Goal: Information Seeking & Learning: Learn about a topic

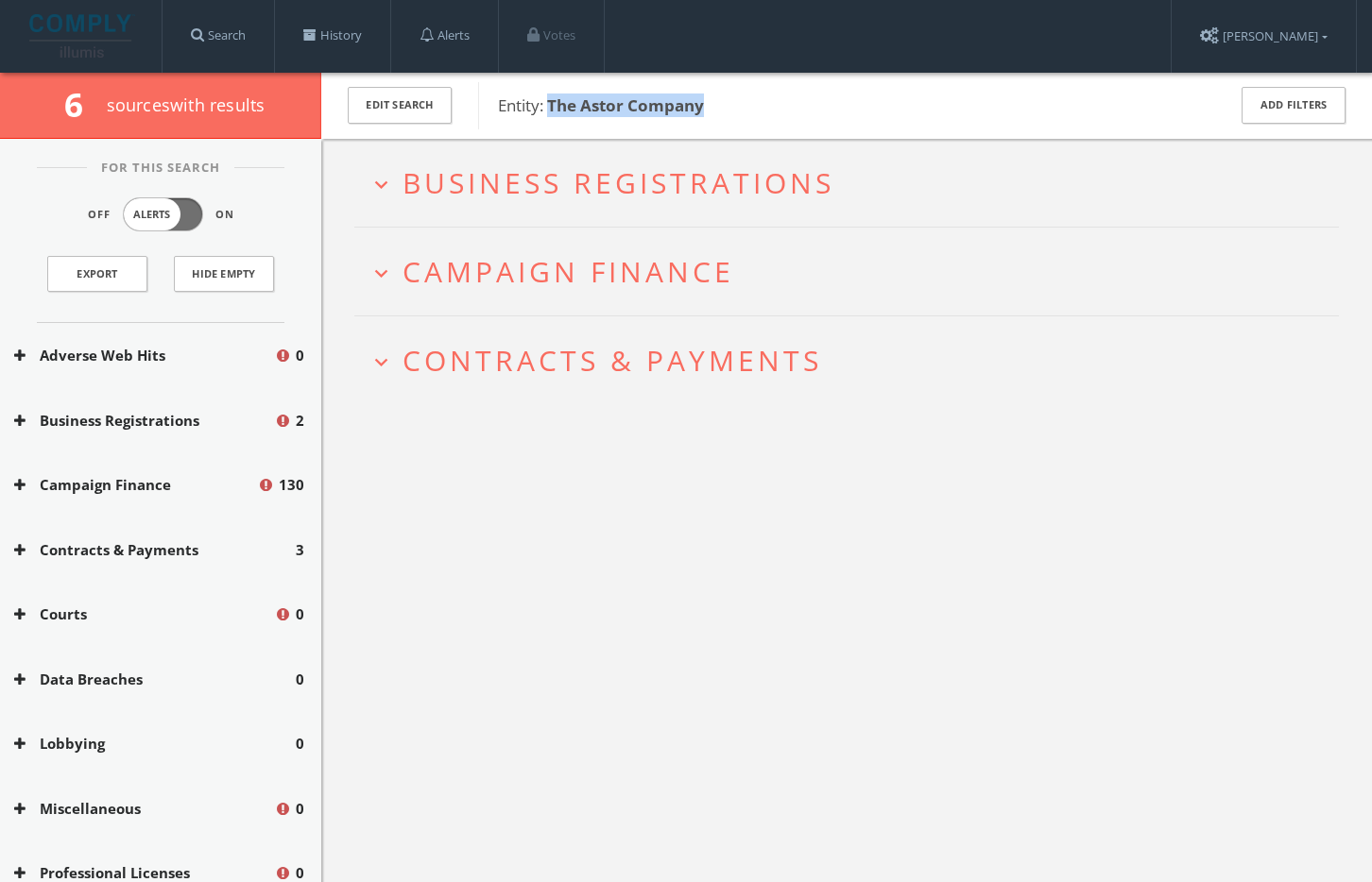
click at [739, 362] on span "Contracts & Payments" at bounding box center [612, 360] width 419 height 39
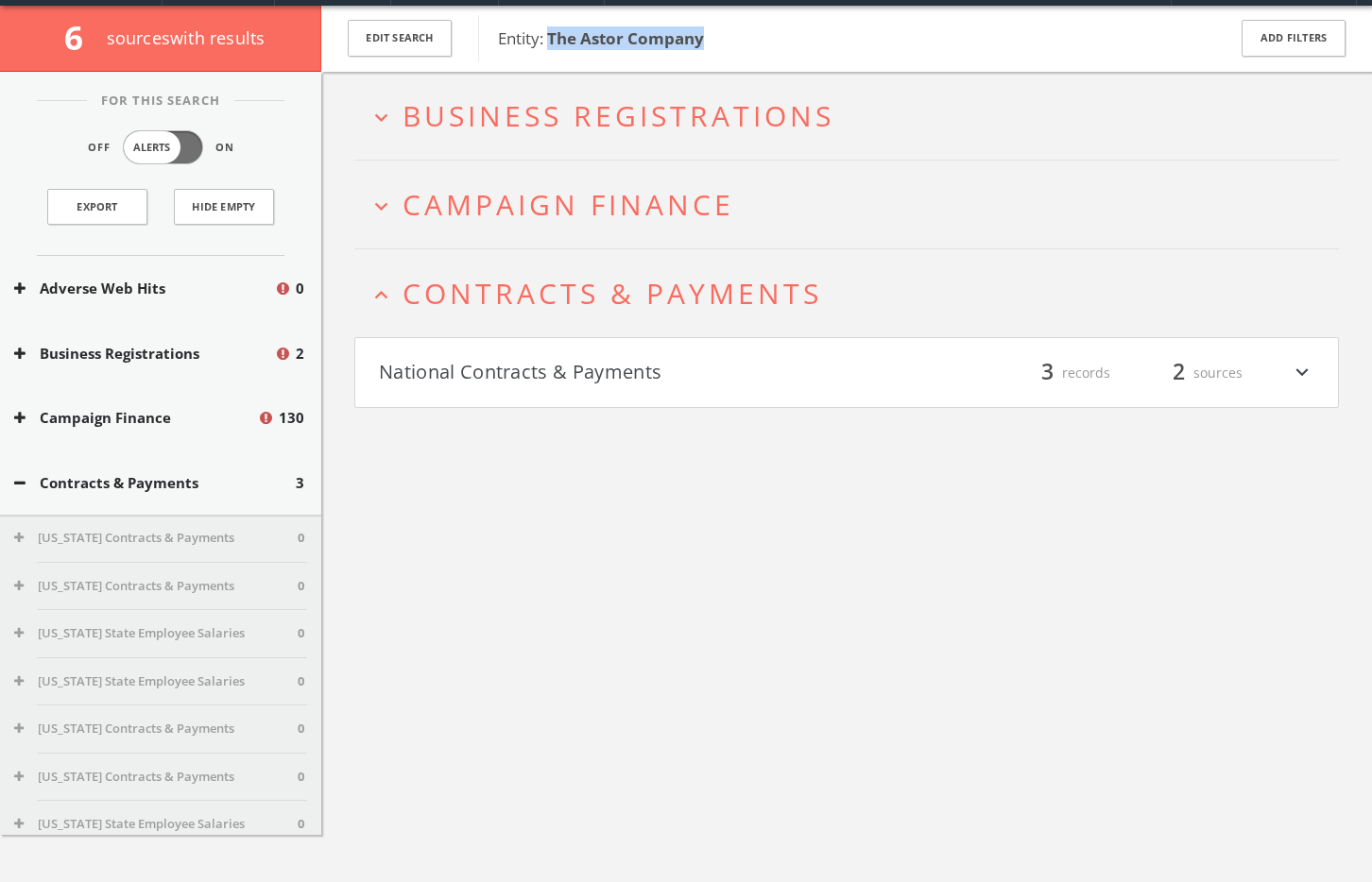
scroll to position [111, 0]
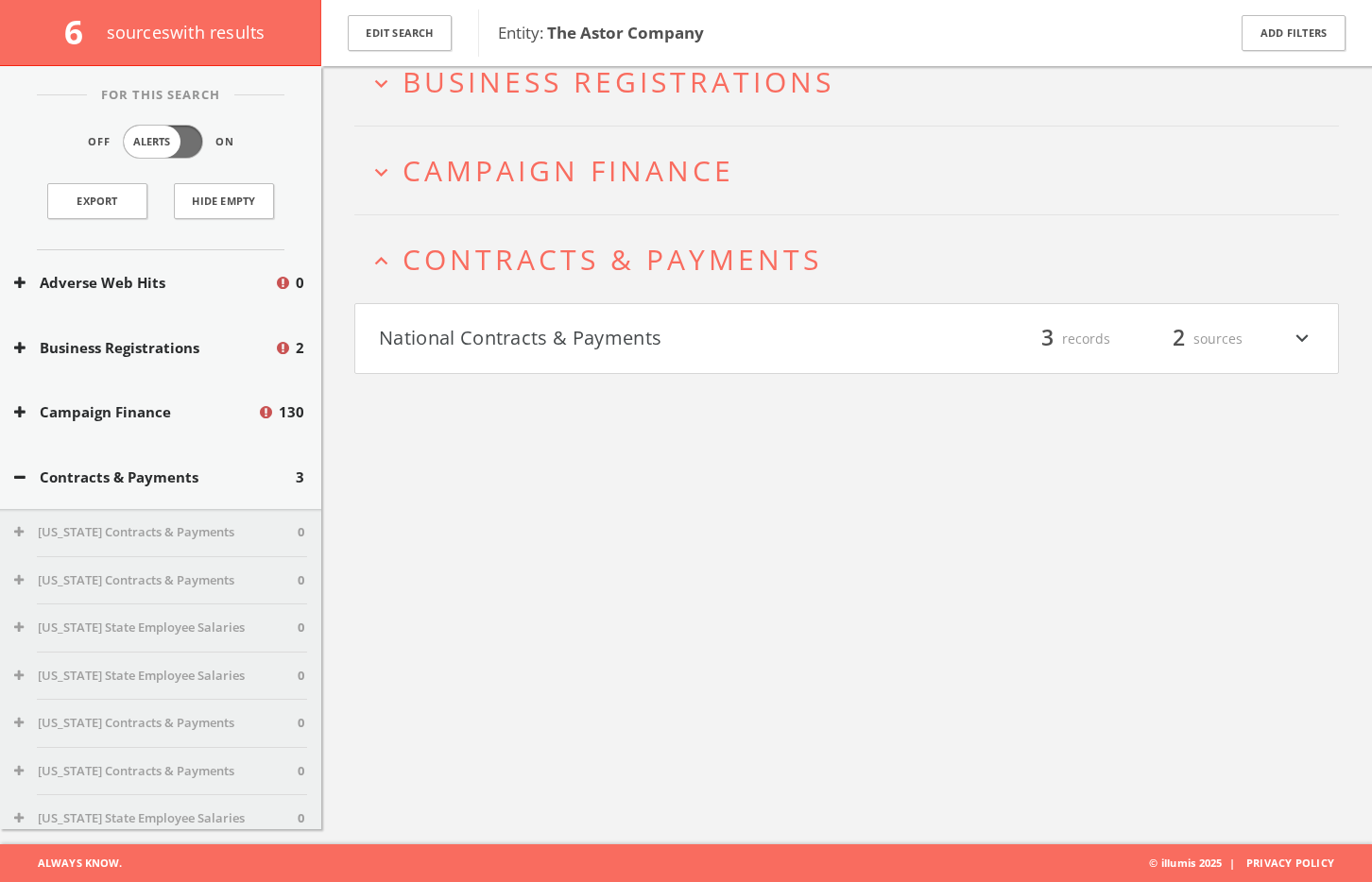
click at [662, 311] on h4 "National Contracts & Payments filter_list 3 records 2 sources expand_more" at bounding box center [846, 339] width 982 height 70
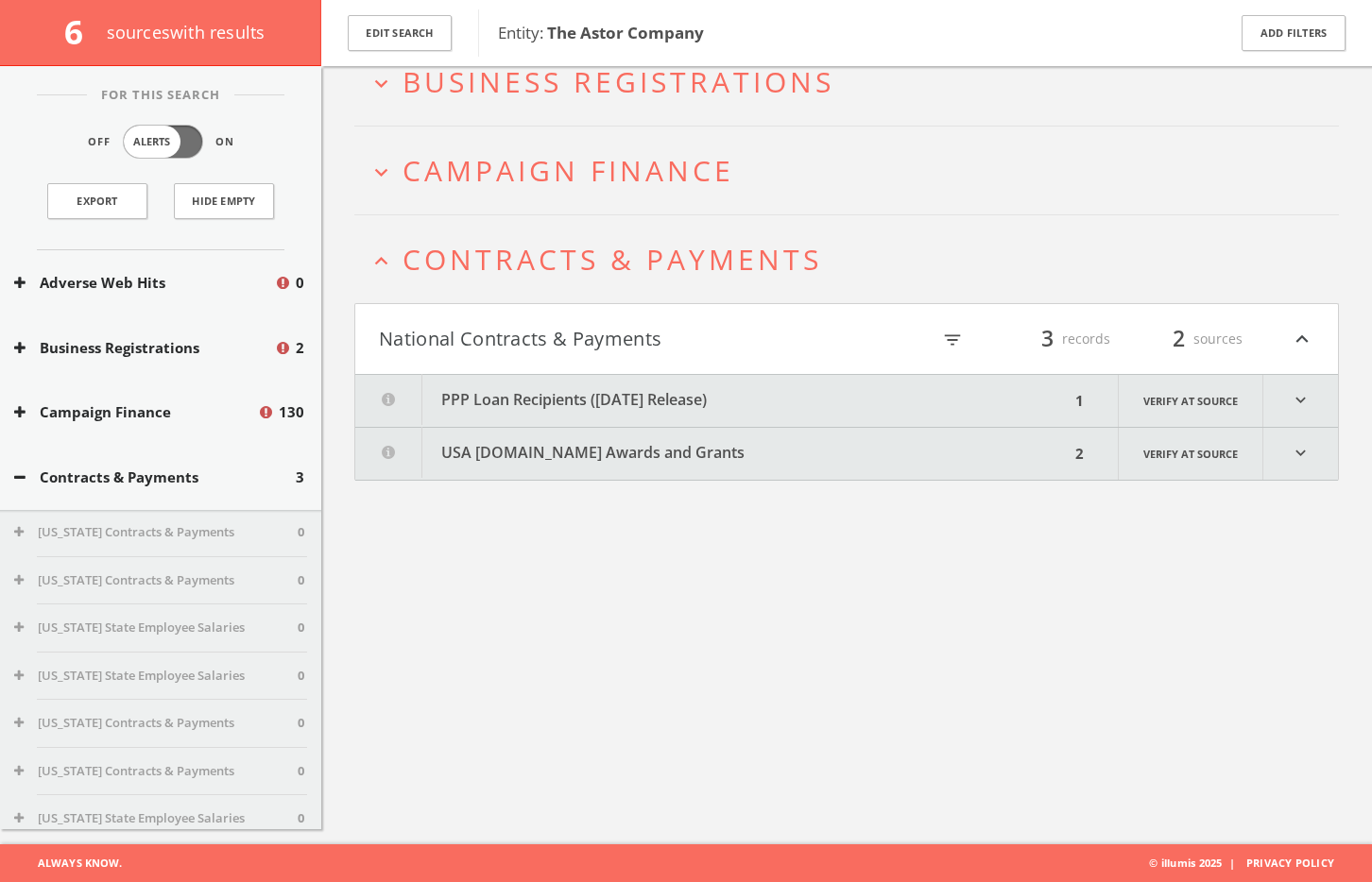
click at [628, 176] on span "Campaign Finance" at bounding box center [568, 170] width 331 height 39
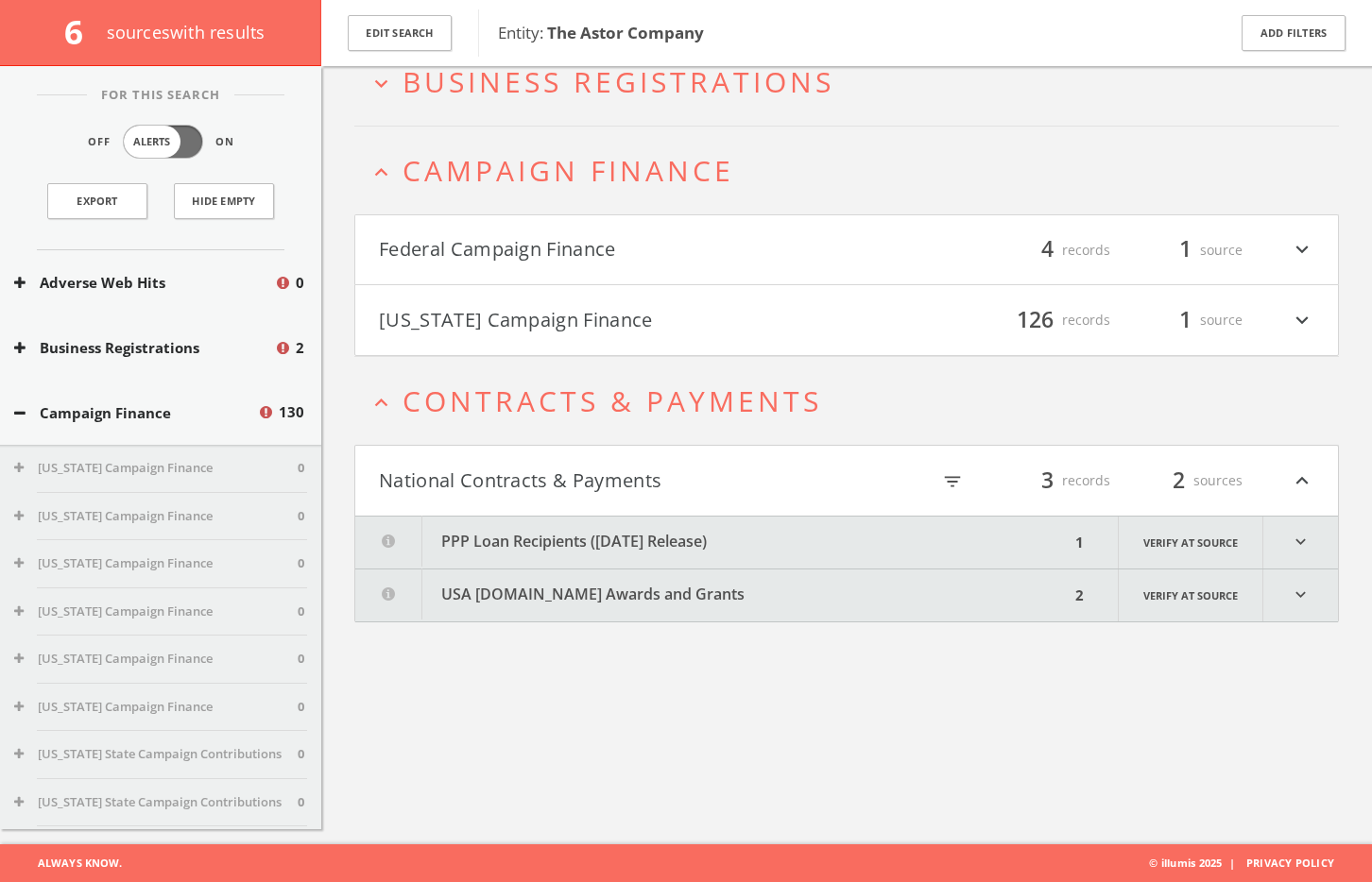
click at [616, 247] on button "Federal Campaign Finance" at bounding box center [613, 250] width 468 height 32
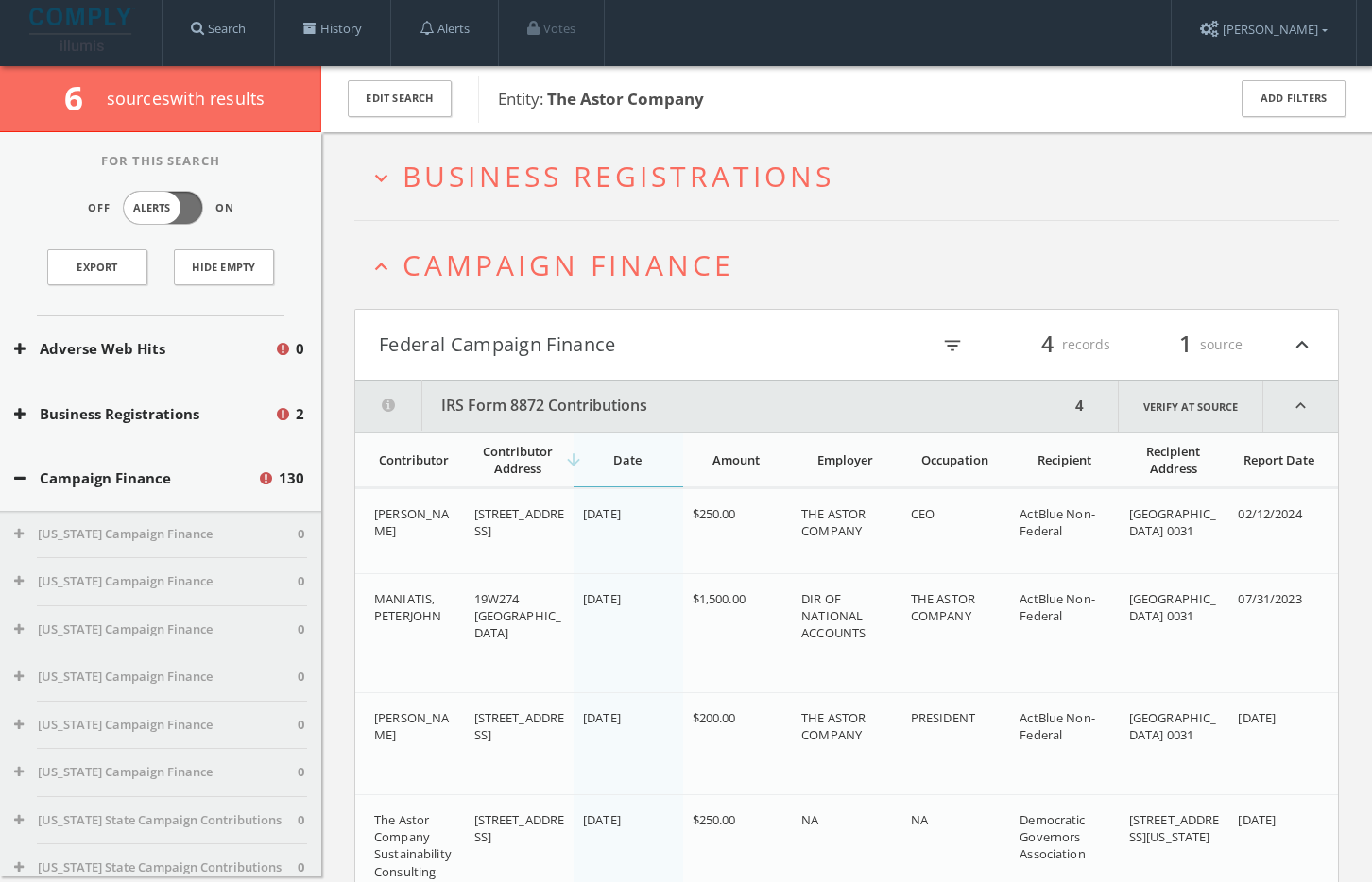
scroll to position [0, 0]
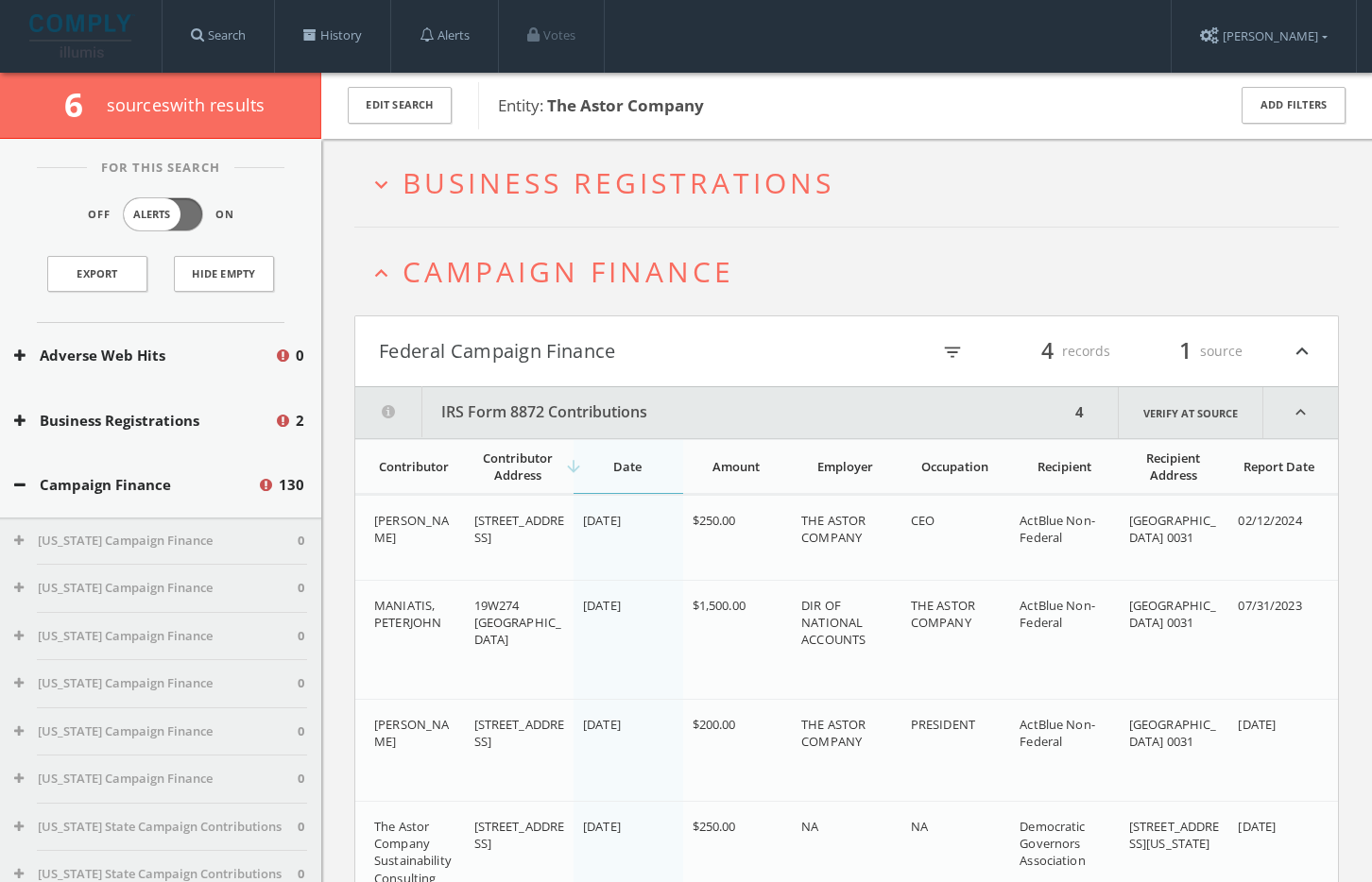
click at [609, 176] on span "Business Registrations" at bounding box center [619, 182] width 432 height 39
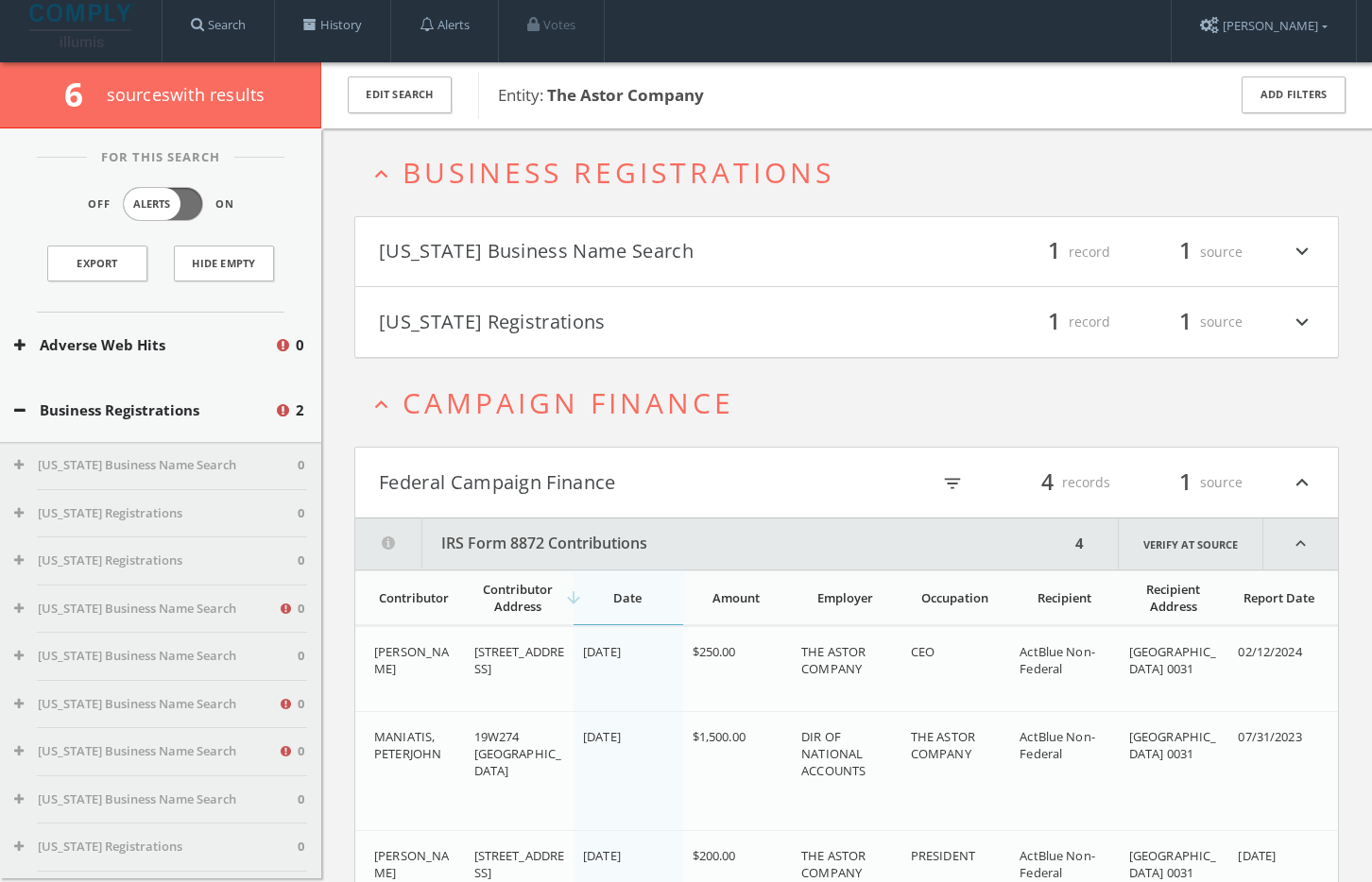
click at [642, 185] on html "Search History Alerts Votes Liana Chirkina Edit Profile Change Password Securit…" at bounding box center [686, 713] width 1372 height 1448
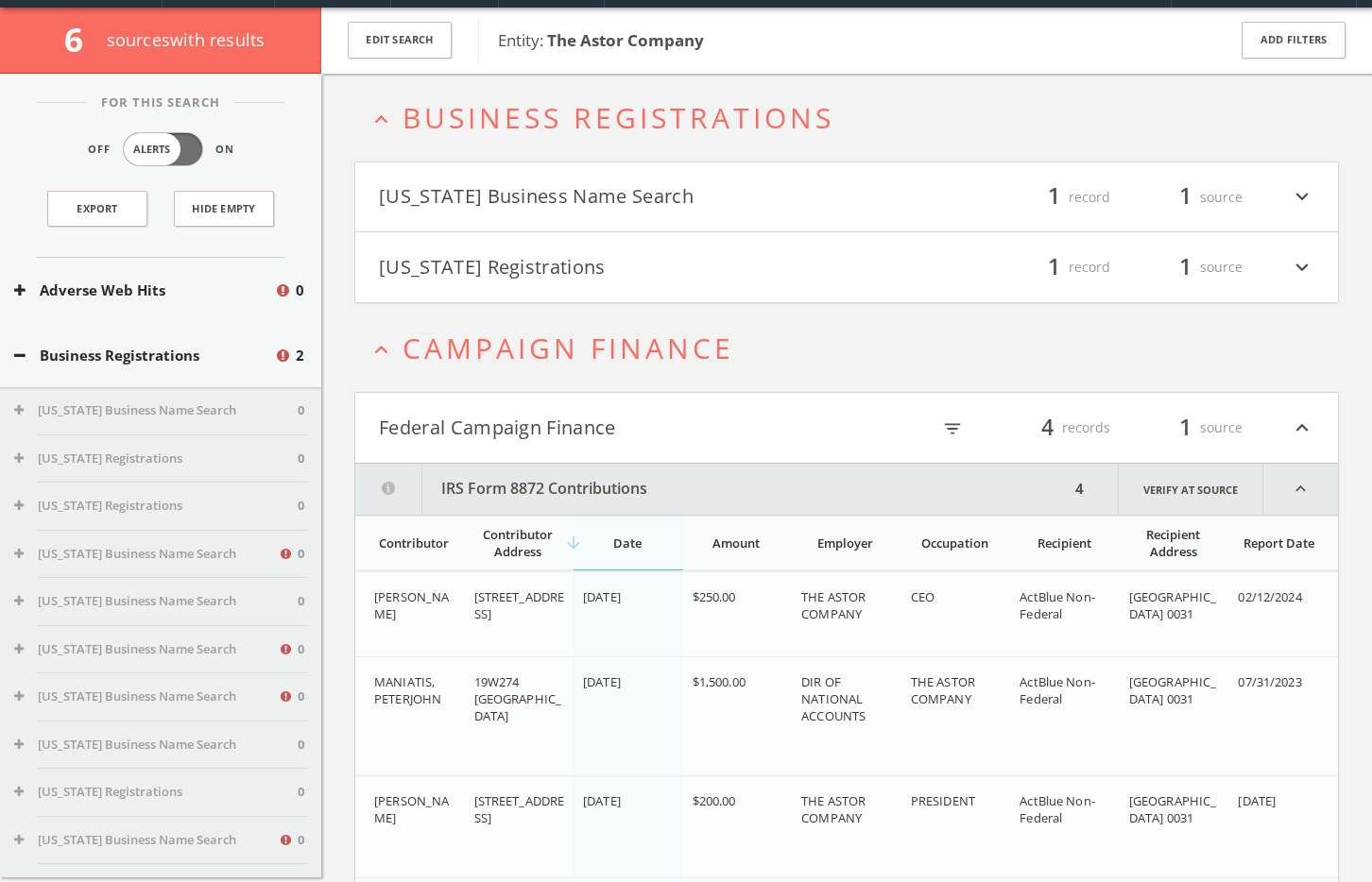
scroll to position [73, 0]
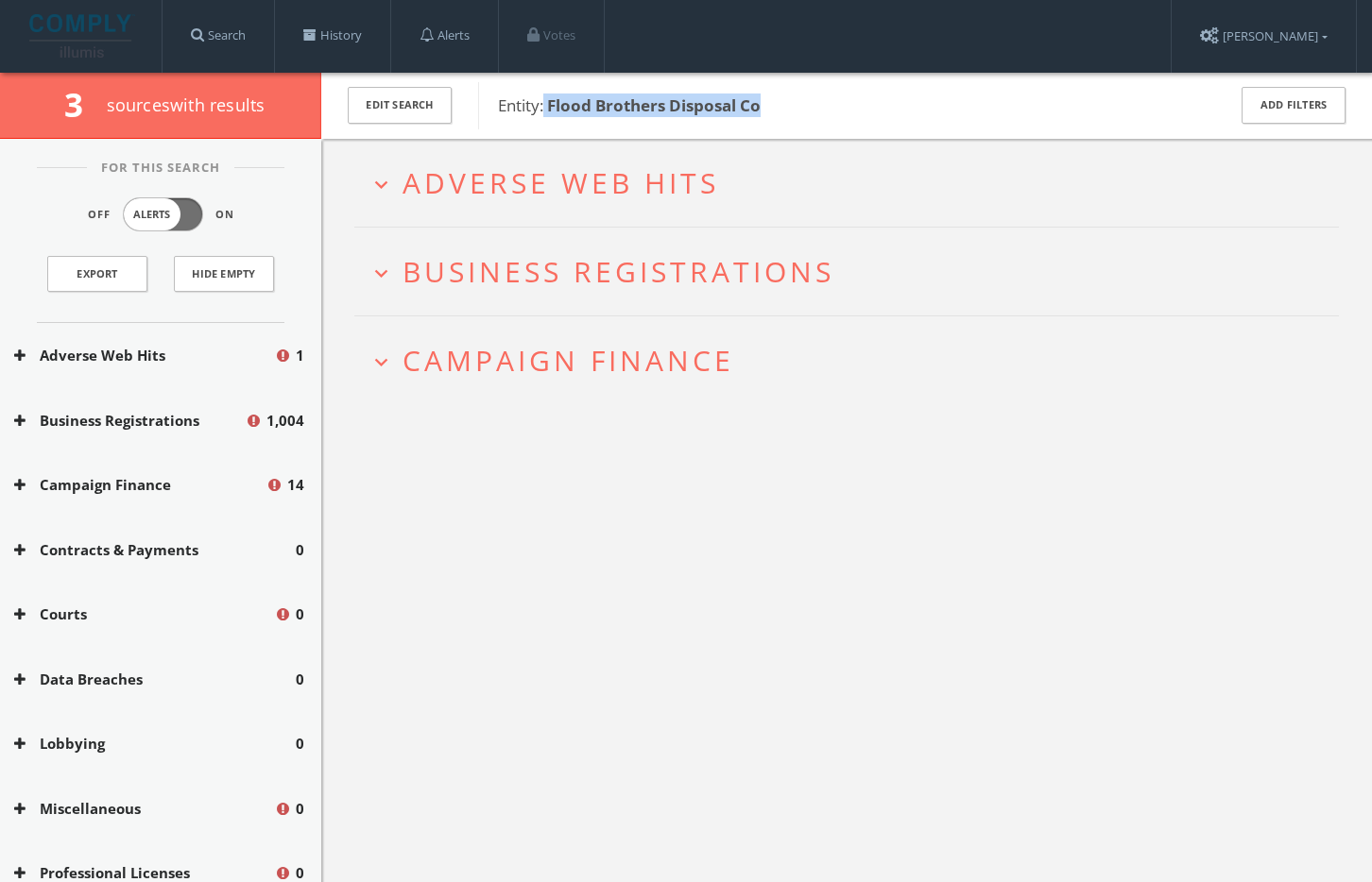
click at [577, 341] on span "Campaign Finance" at bounding box center [568, 360] width 331 height 39
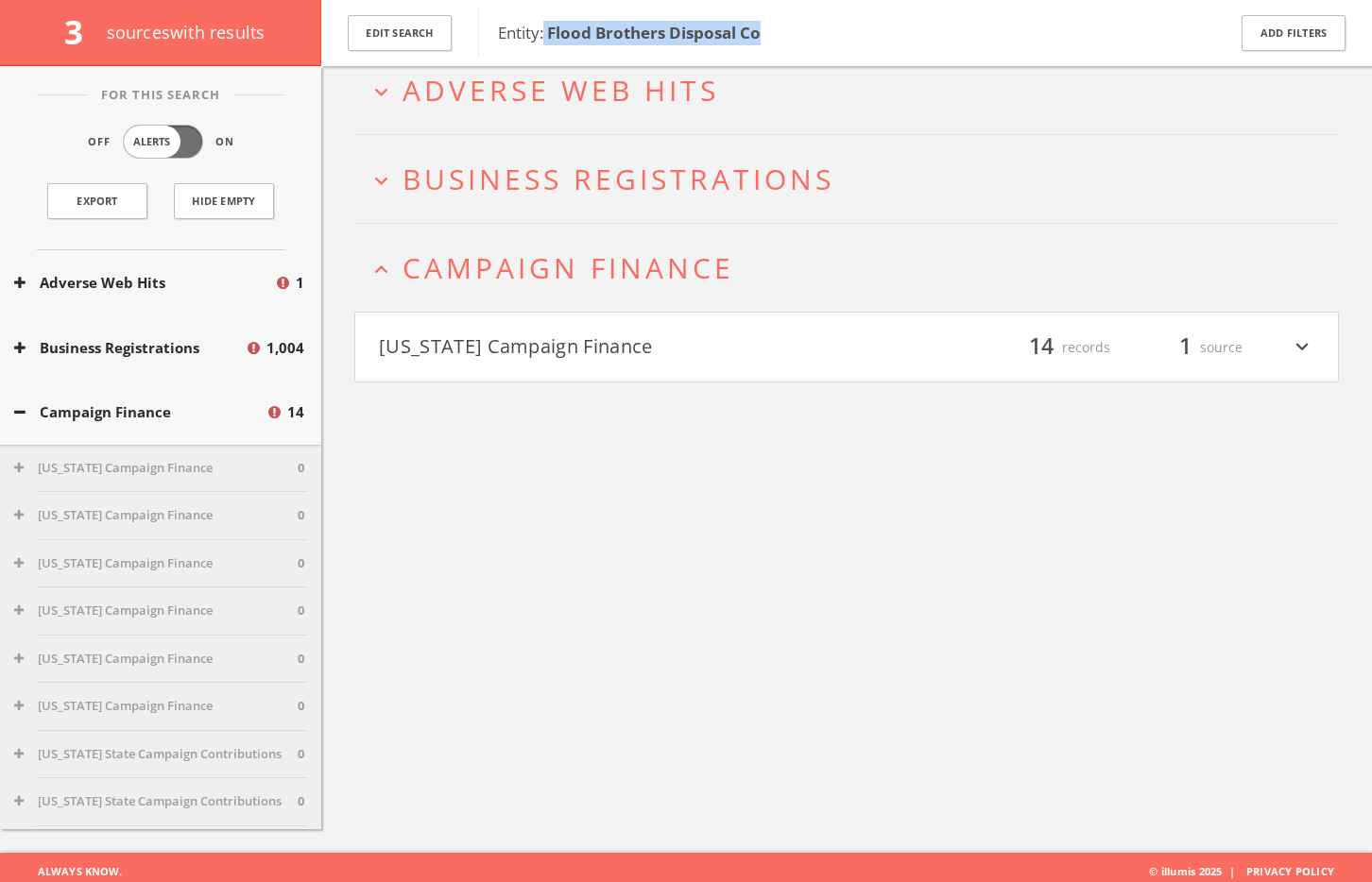
drag, startPoint x: 551, startPoint y: 389, endPoint x: 539, endPoint y: 408, distance: 22.5
click at [552, 389] on div "expand_more Adverse Web Hits expand_more Business Registrations expand_less Cam…" at bounding box center [846, 411] width 1050 height 882
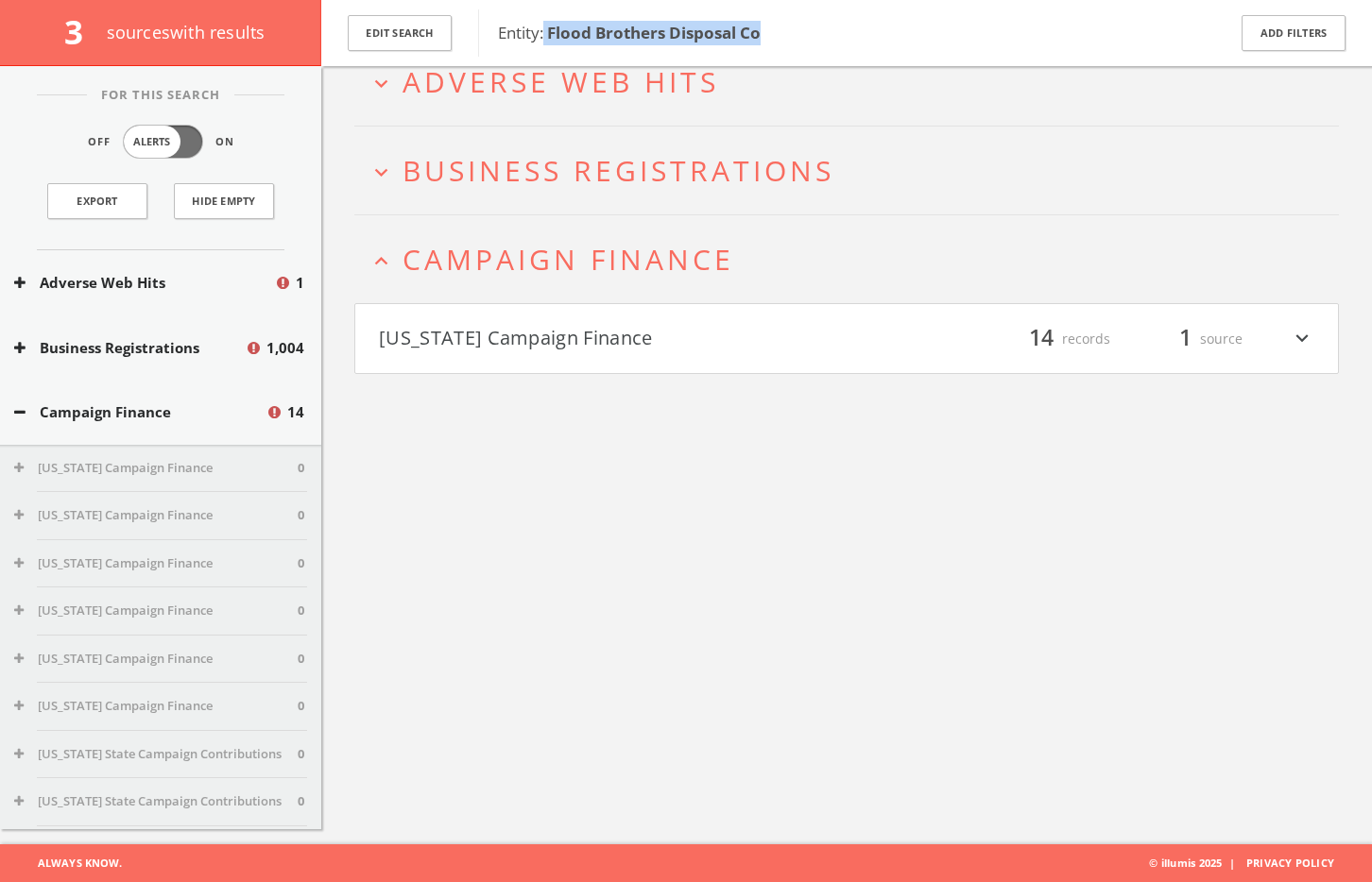
click at [538, 324] on button "[US_STATE] Campaign Finance" at bounding box center [613, 339] width 468 height 32
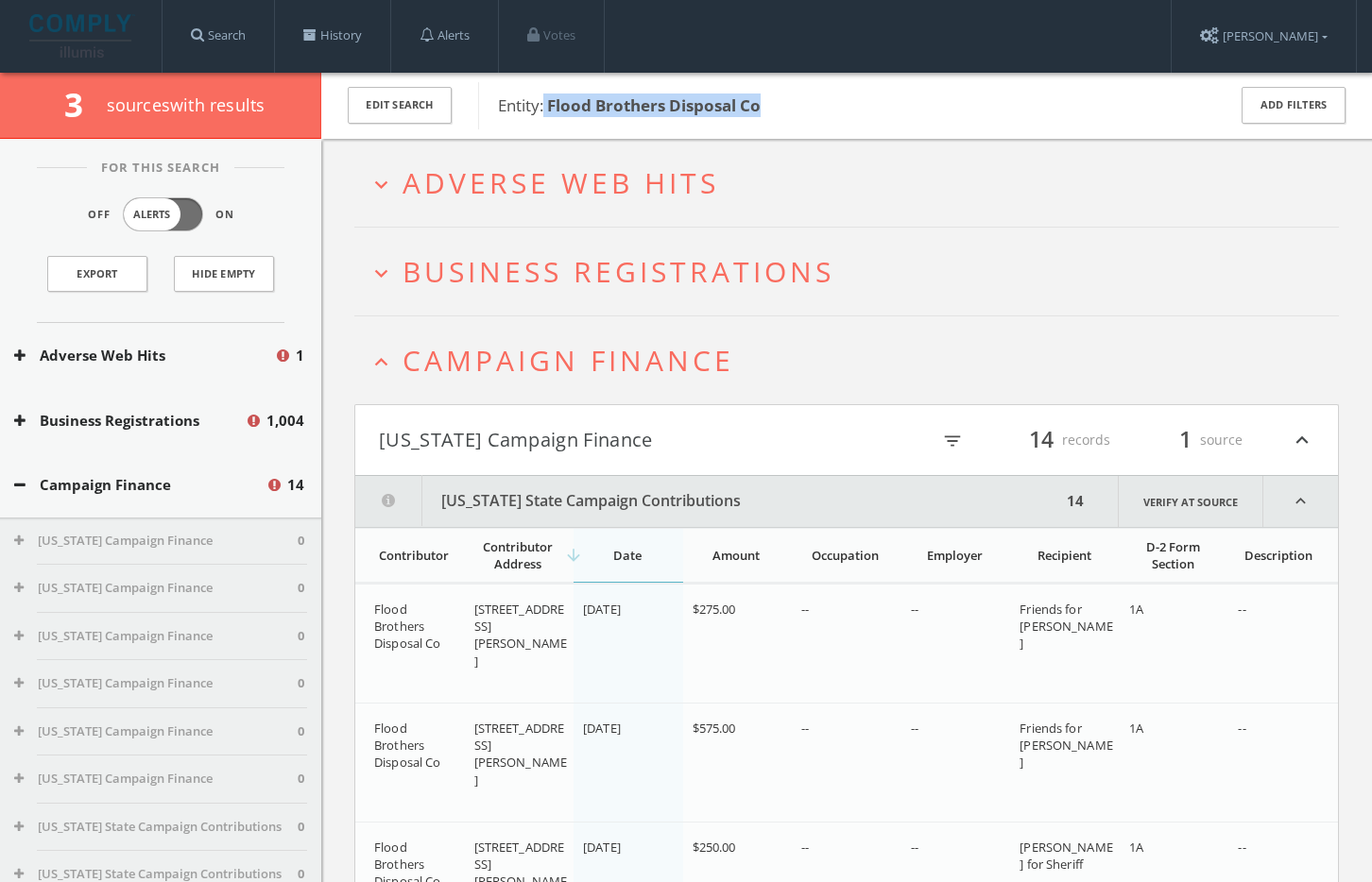
drag, startPoint x: 499, startPoint y: 371, endPoint x: 500, endPoint y: 322, distance: 49.0
click at [499, 371] on span "Campaign Finance" at bounding box center [568, 360] width 331 height 39
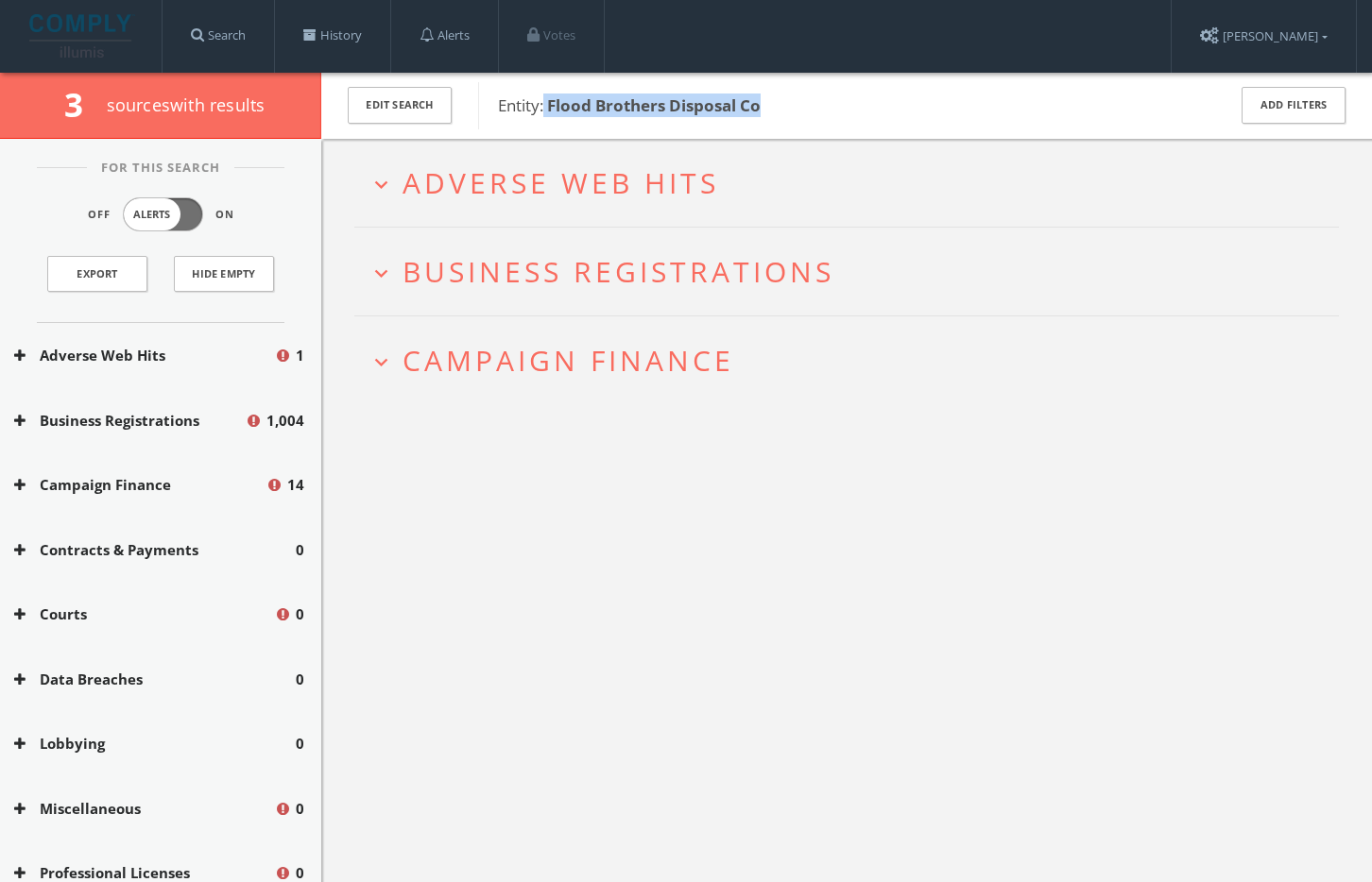
click at [518, 163] on span "Adverse Web Hits" at bounding box center [560, 182] width 316 height 39
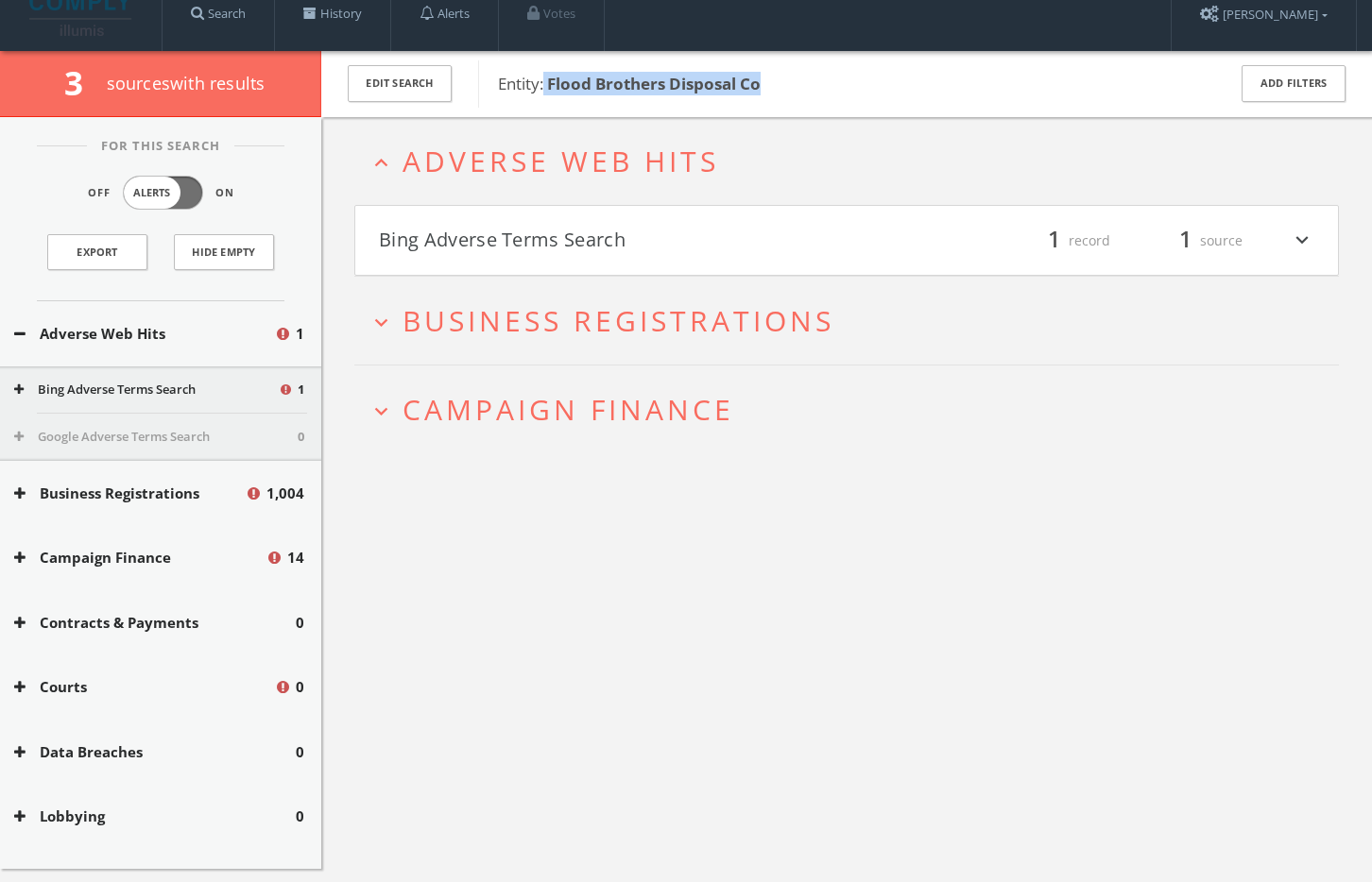
click at [542, 244] on button "Bing Adverse Terms Search" at bounding box center [613, 241] width 468 height 32
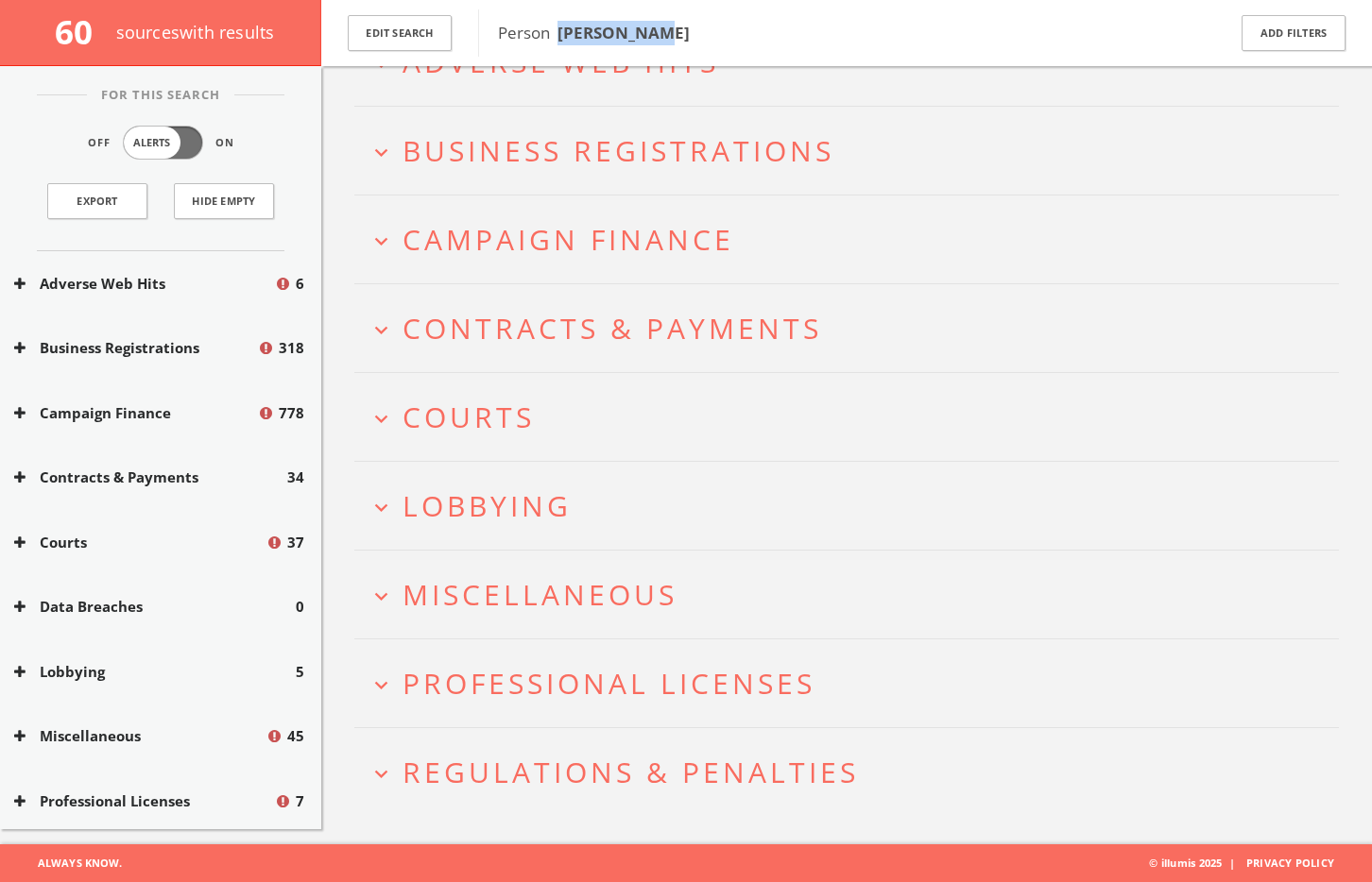
click at [627, 757] on span "Regulations & Penalties" at bounding box center [631, 772] width 456 height 39
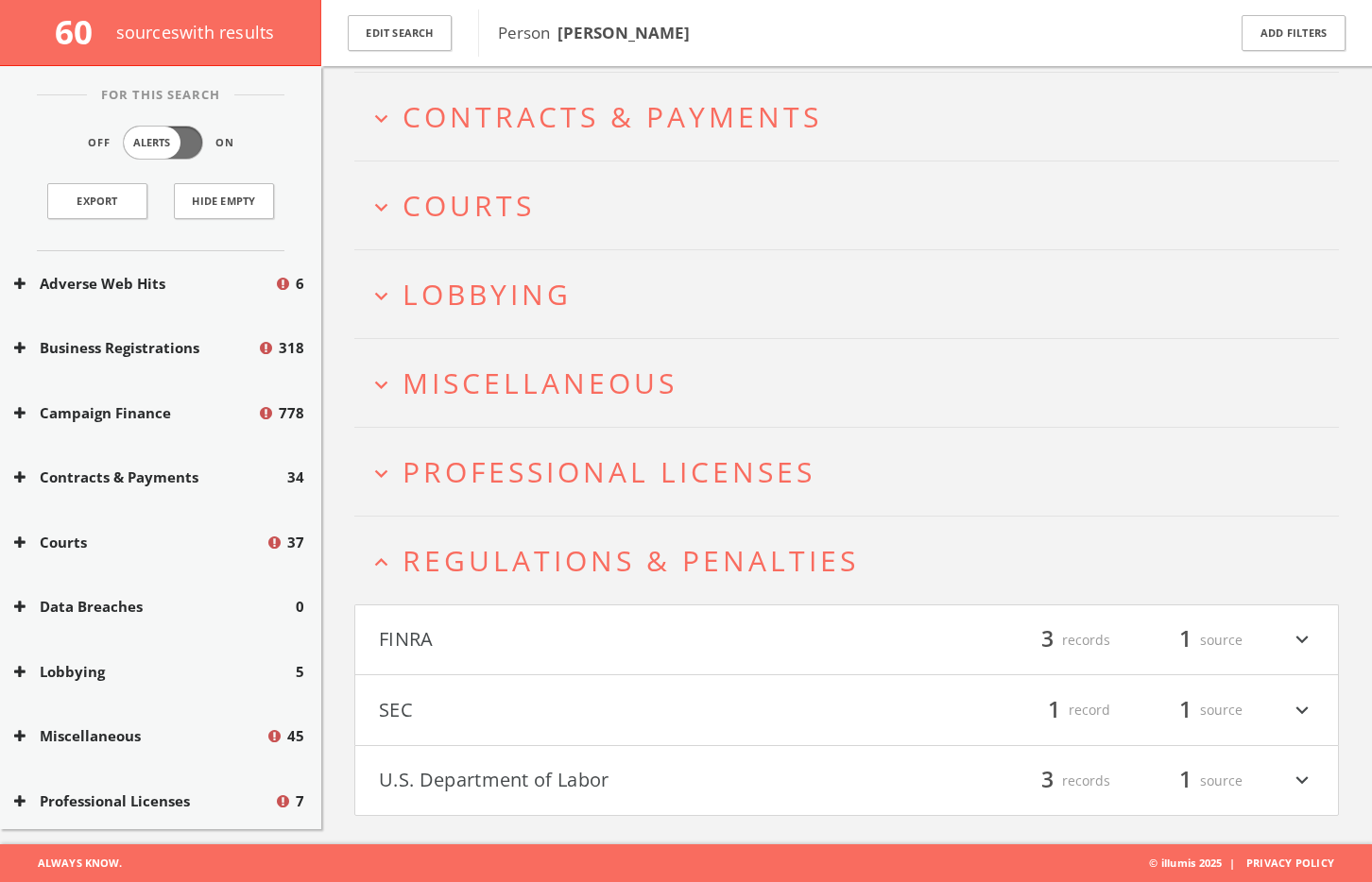
click at [595, 656] on h4 "FINRA filter_list 3 records 1 source expand_more" at bounding box center [846, 640] width 982 height 70
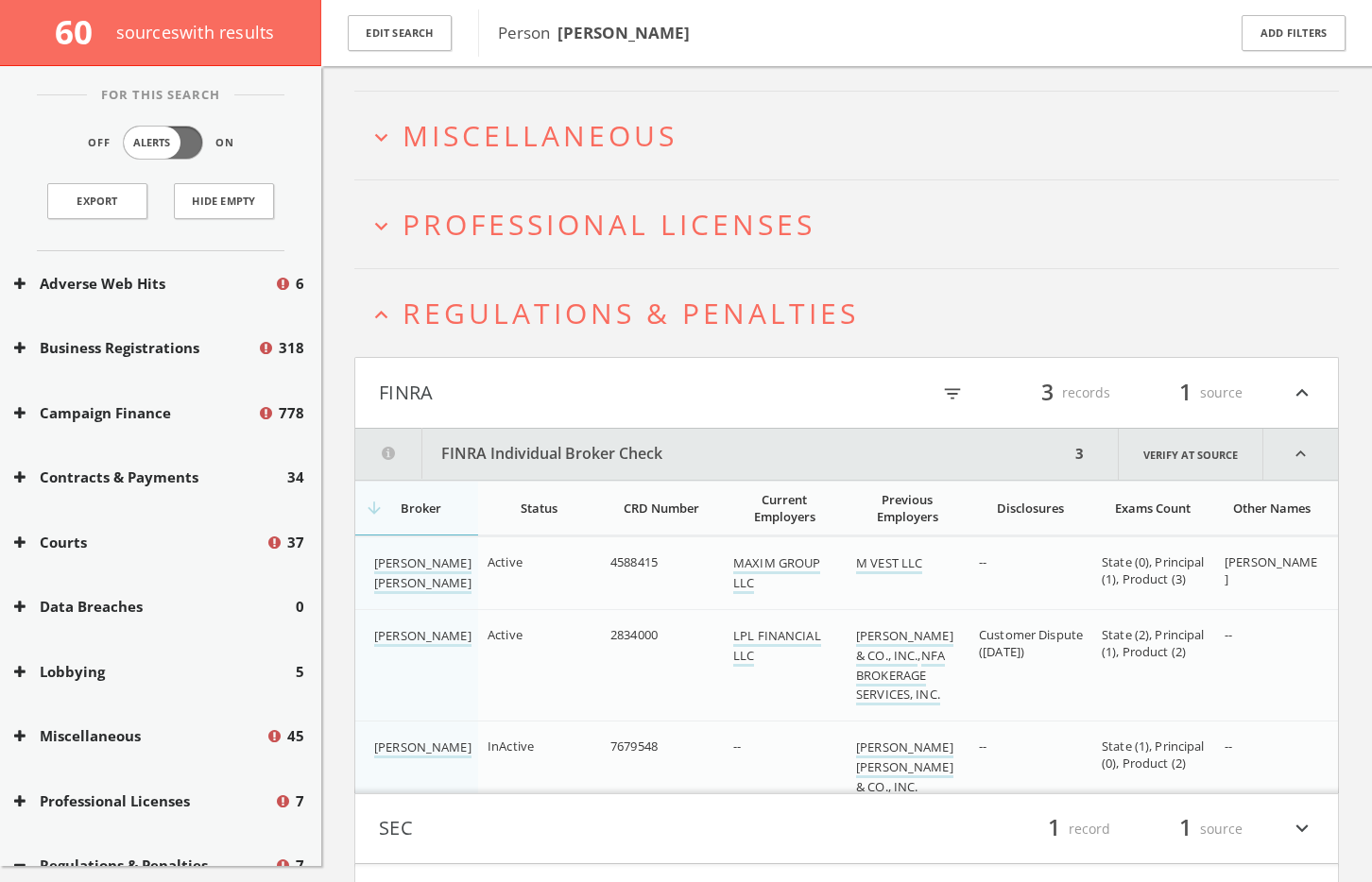
scroll to position [708, 0]
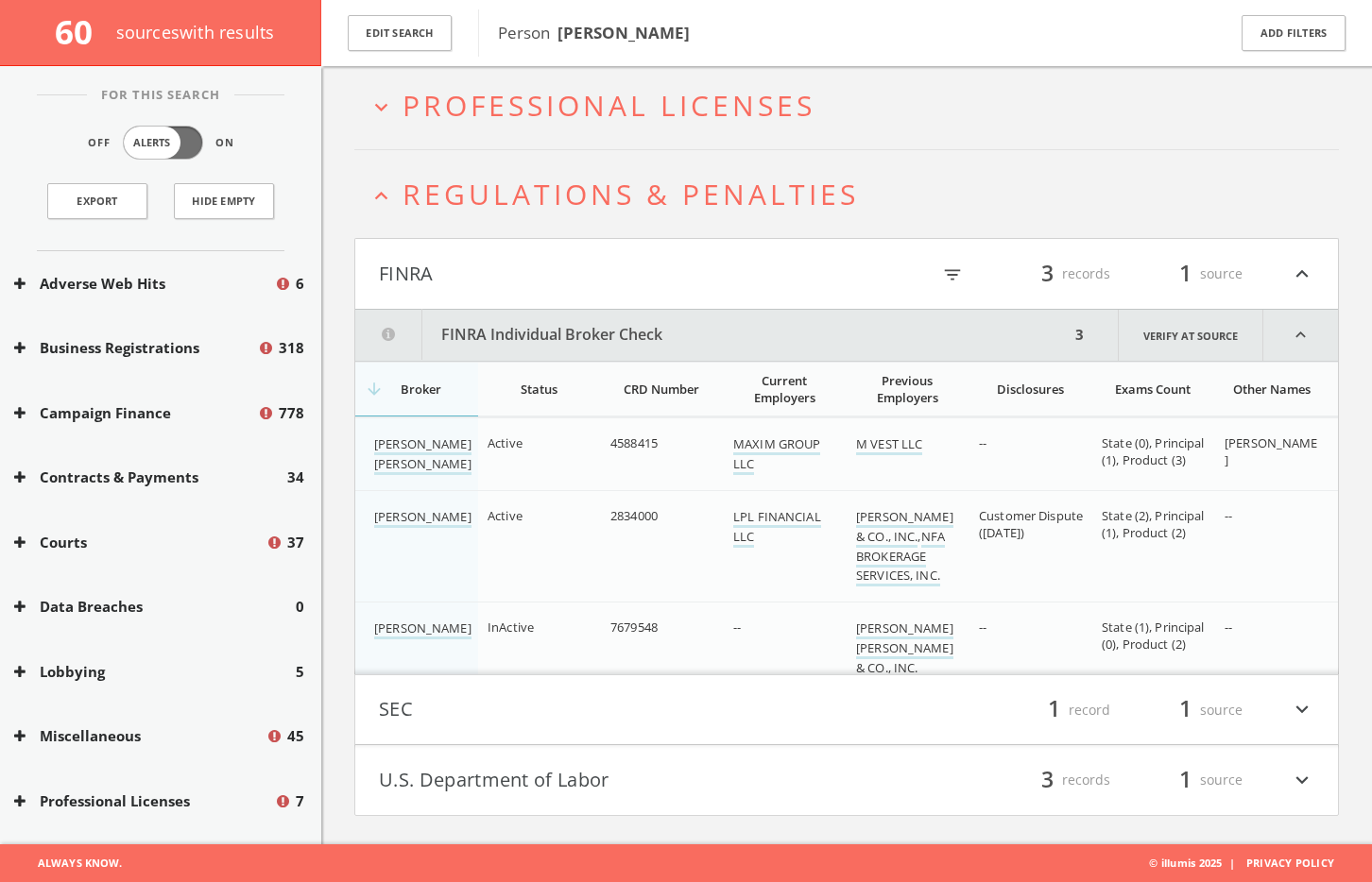
click at [583, 704] on button "SEC" at bounding box center [613, 710] width 468 height 32
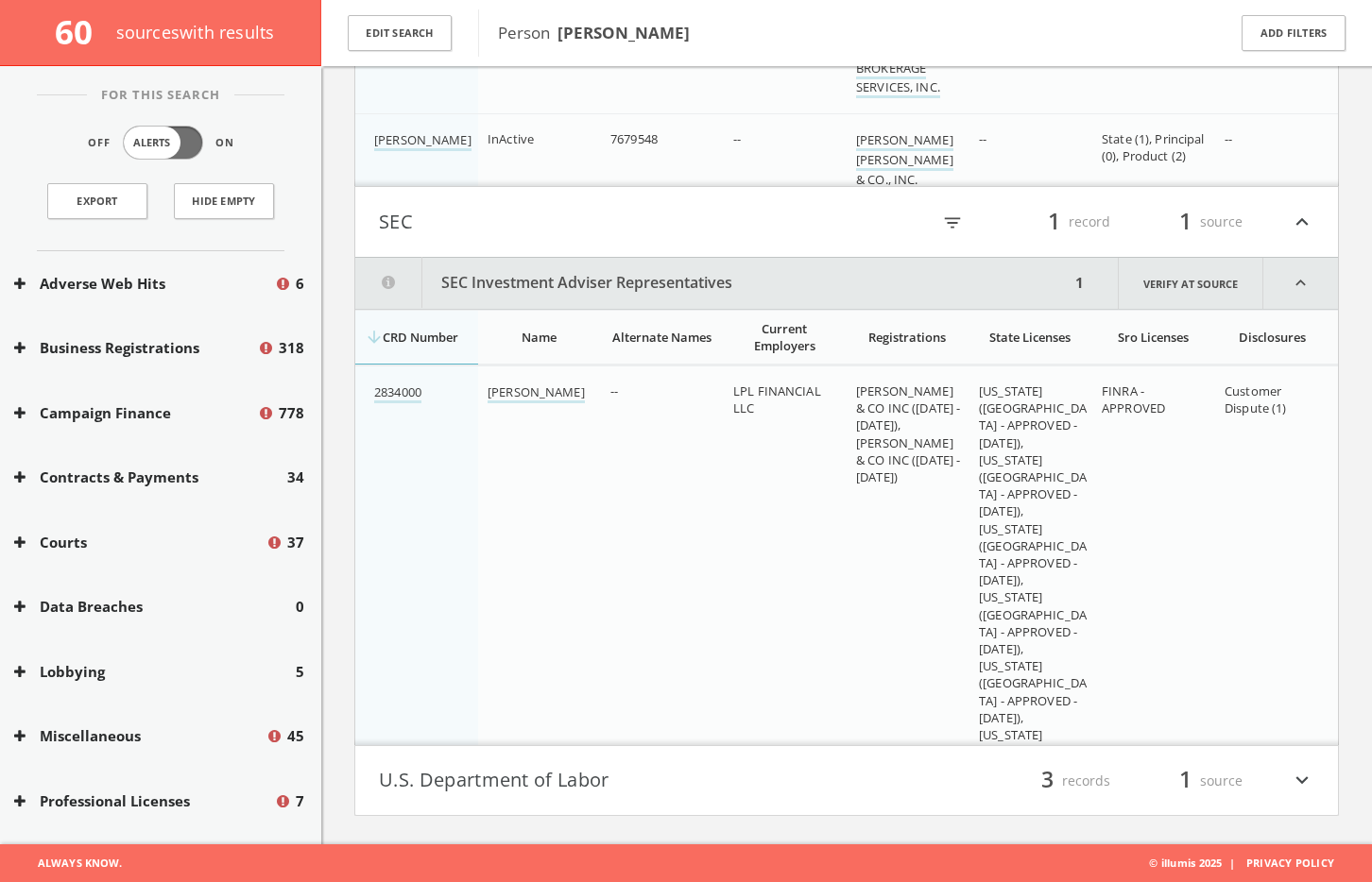
click at [531, 767] on button "U.S. Department of Labor" at bounding box center [613, 781] width 468 height 32
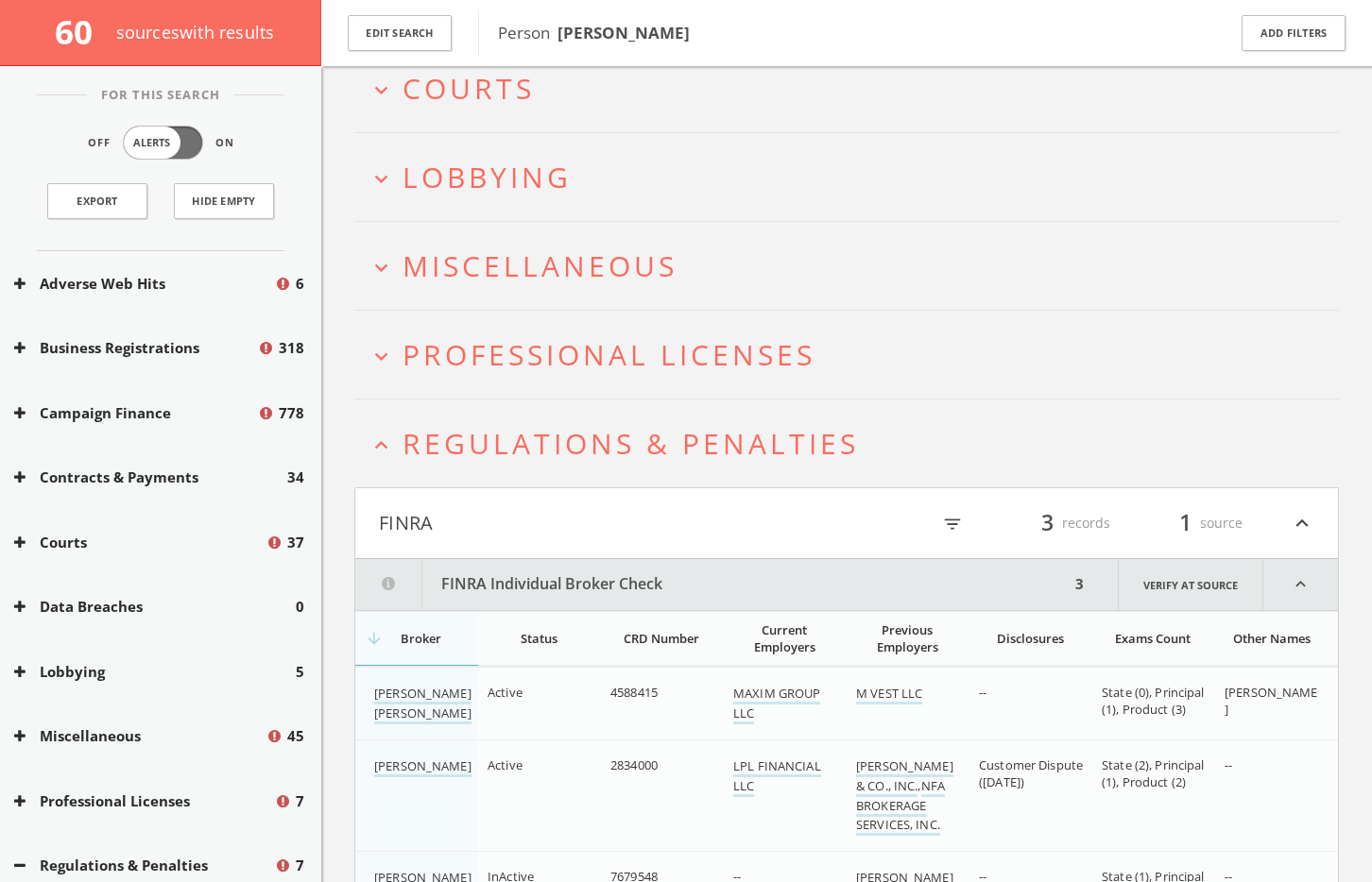
click at [474, 440] on span "Regulations & Penalties" at bounding box center [631, 443] width 456 height 39
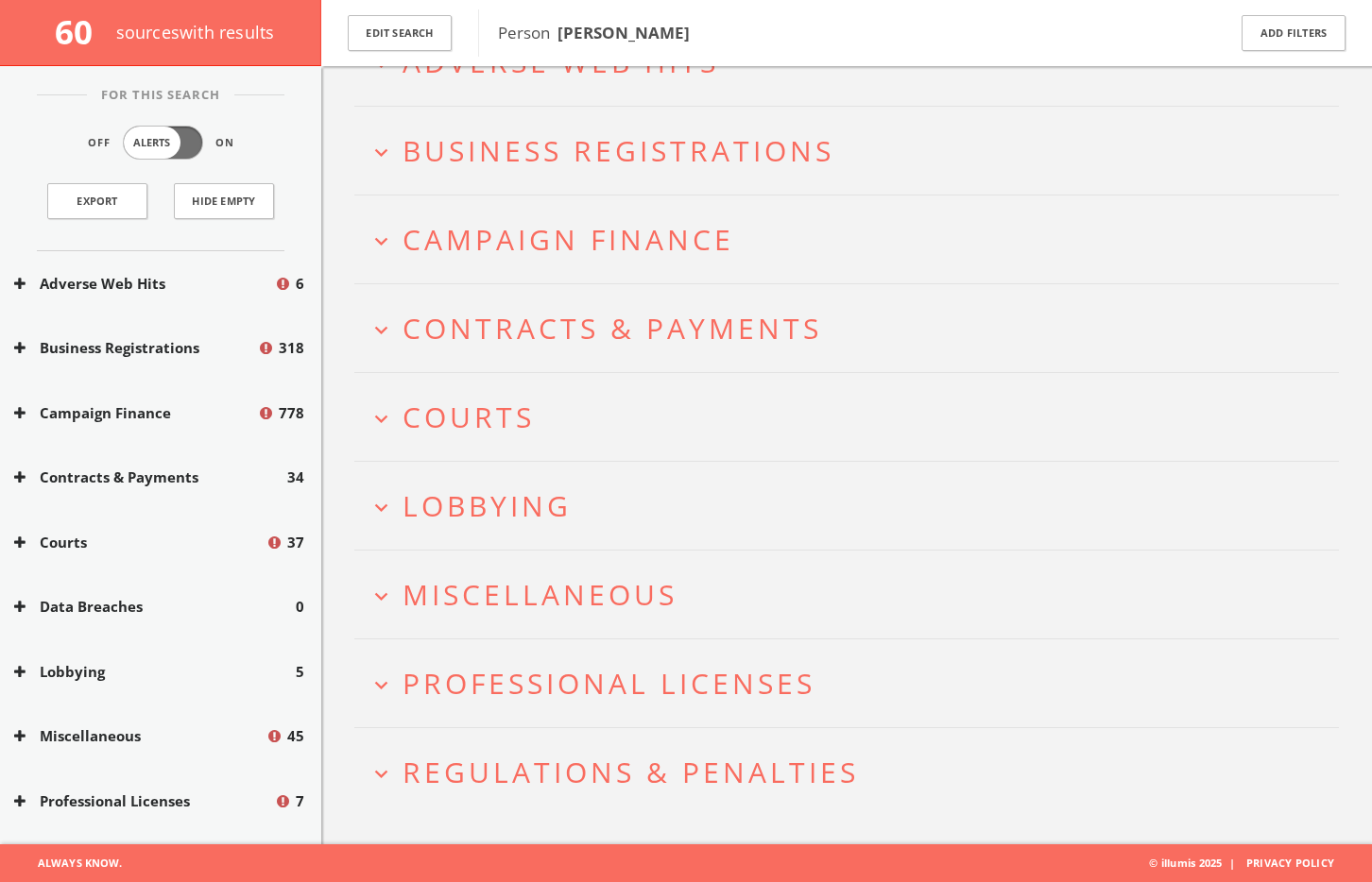
click at [527, 665] on span "Professional Licenses" at bounding box center [609, 683] width 412 height 39
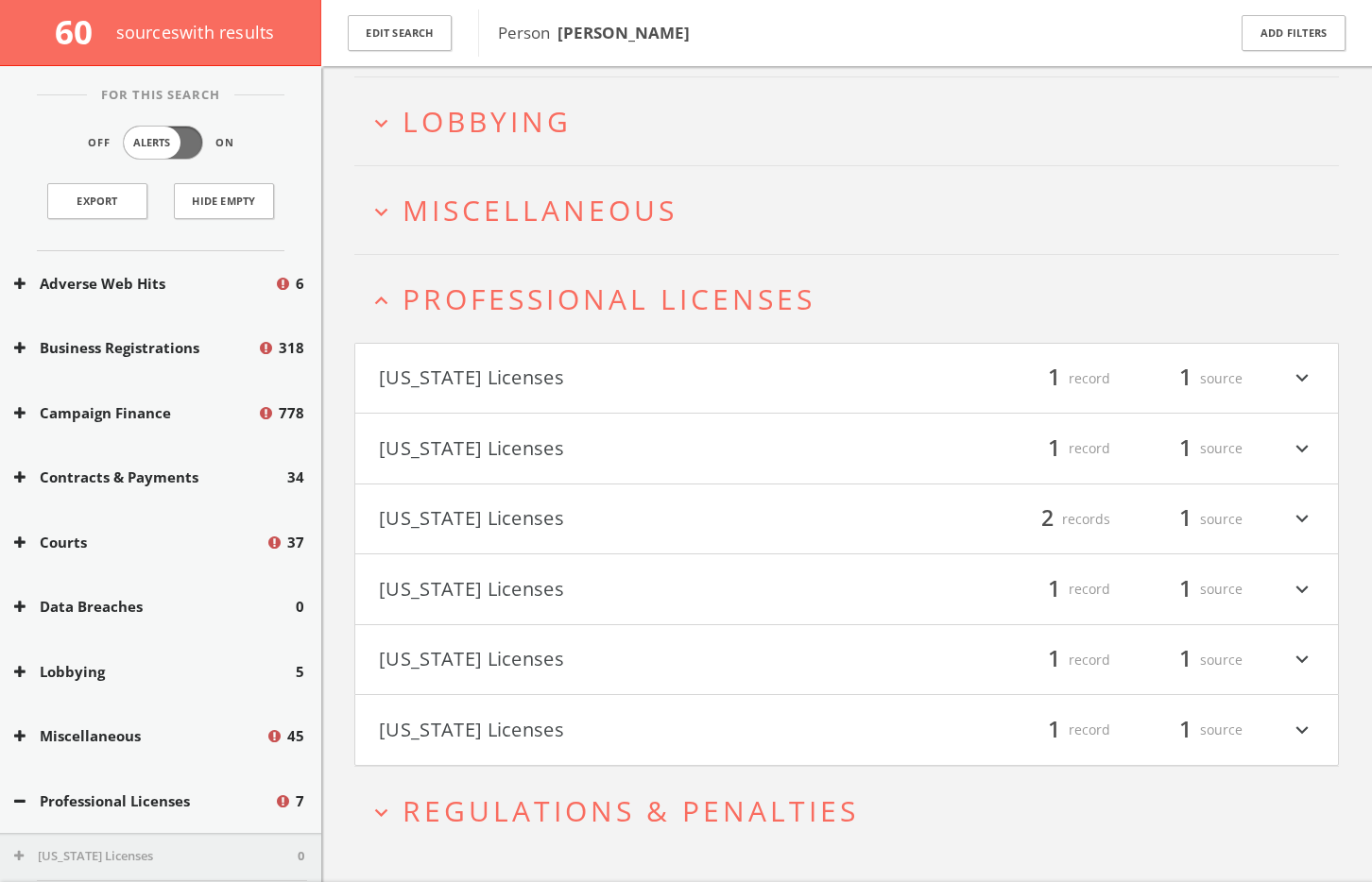
click at [437, 233] on h2 "expand_more Miscellaneous" at bounding box center [846, 210] width 984 height 88
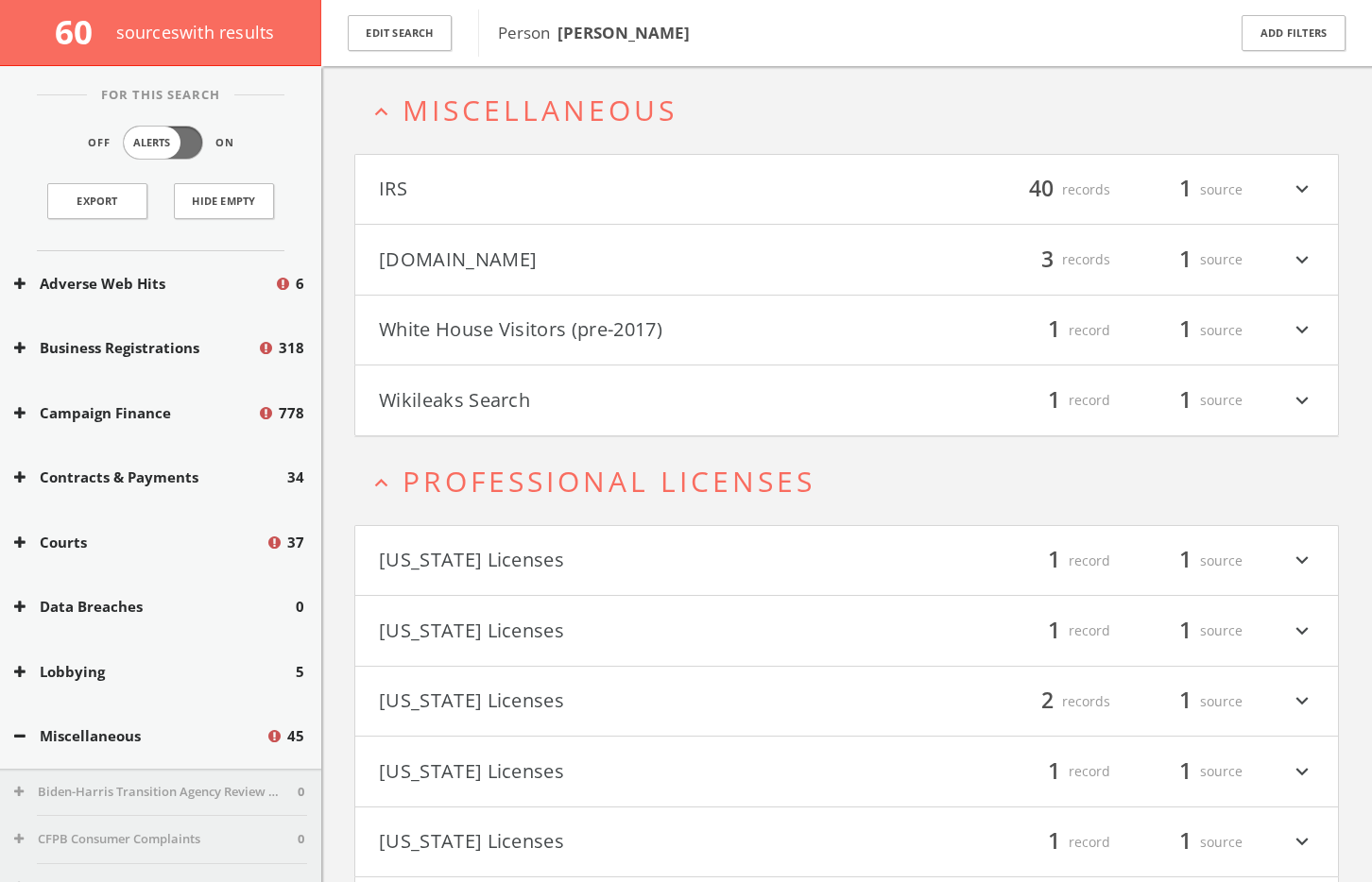
click at [531, 249] on button "[DOMAIN_NAME]" at bounding box center [613, 260] width 468 height 32
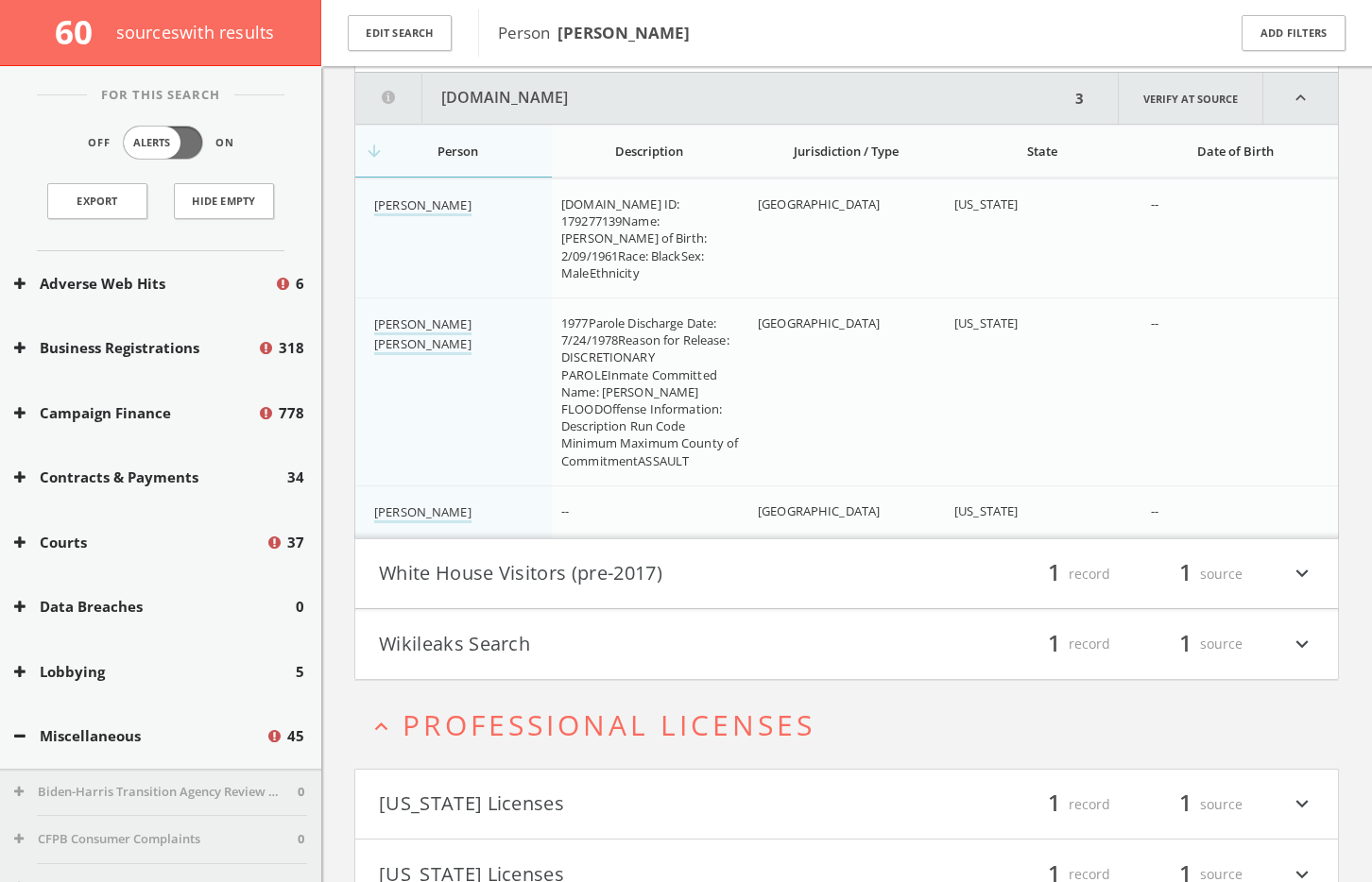
scroll to position [844, 0]
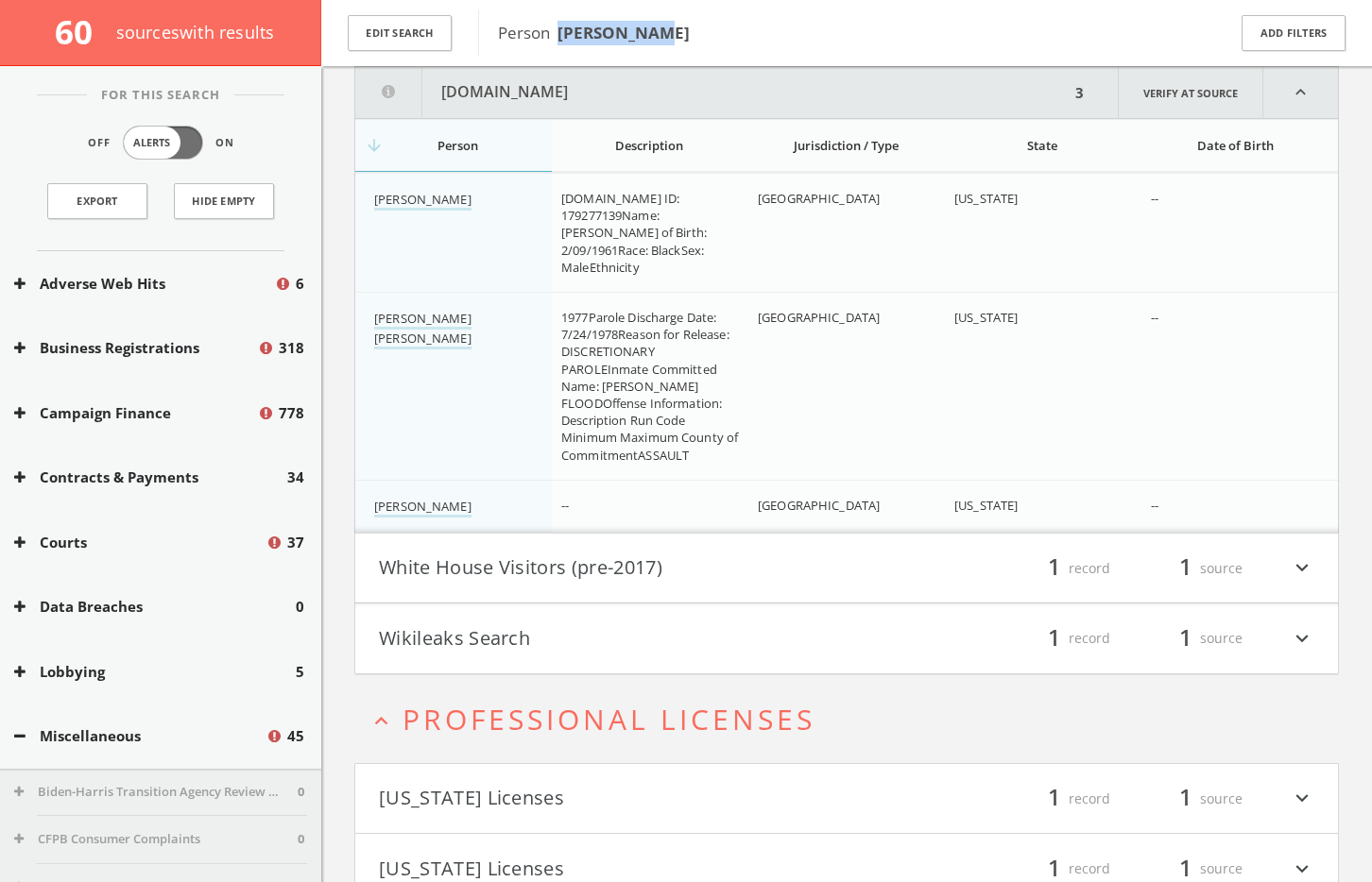
drag, startPoint x: 667, startPoint y: 30, endPoint x: 560, endPoint y: 30, distance: 107.0
click at [560, 30] on span "Person [PERSON_NAME]" at bounding box center [849, 33] width 703 height 25
copy b "[PERSON_NAME]"
click at [525, 566] on button "White House Visitors (pre-2017)" at bounding box center [613, 569] width 468 height 32
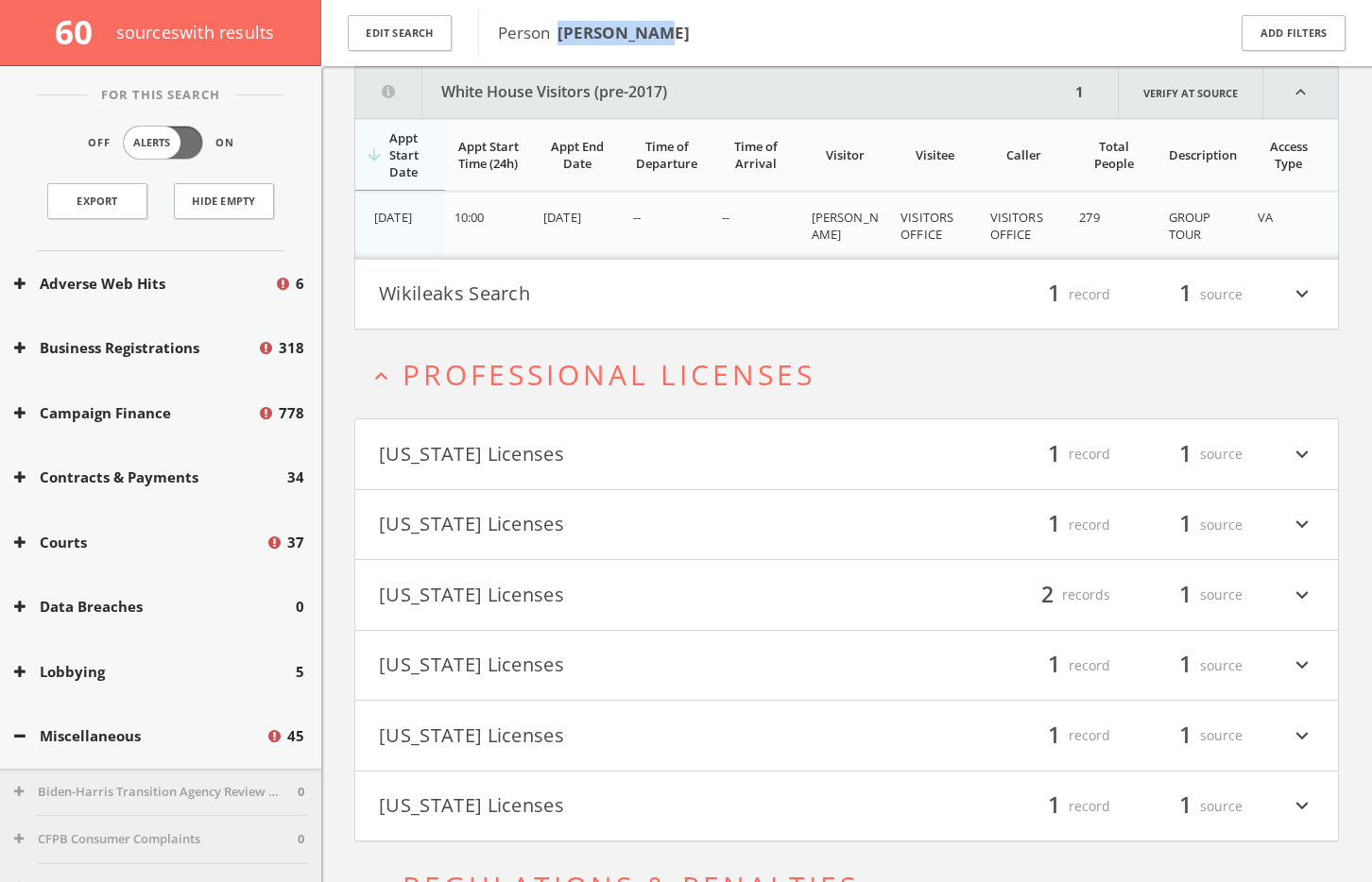
click at [521, 301] on button "Wikileaks Search" at bounding box center [613, 295] width 468 height 32
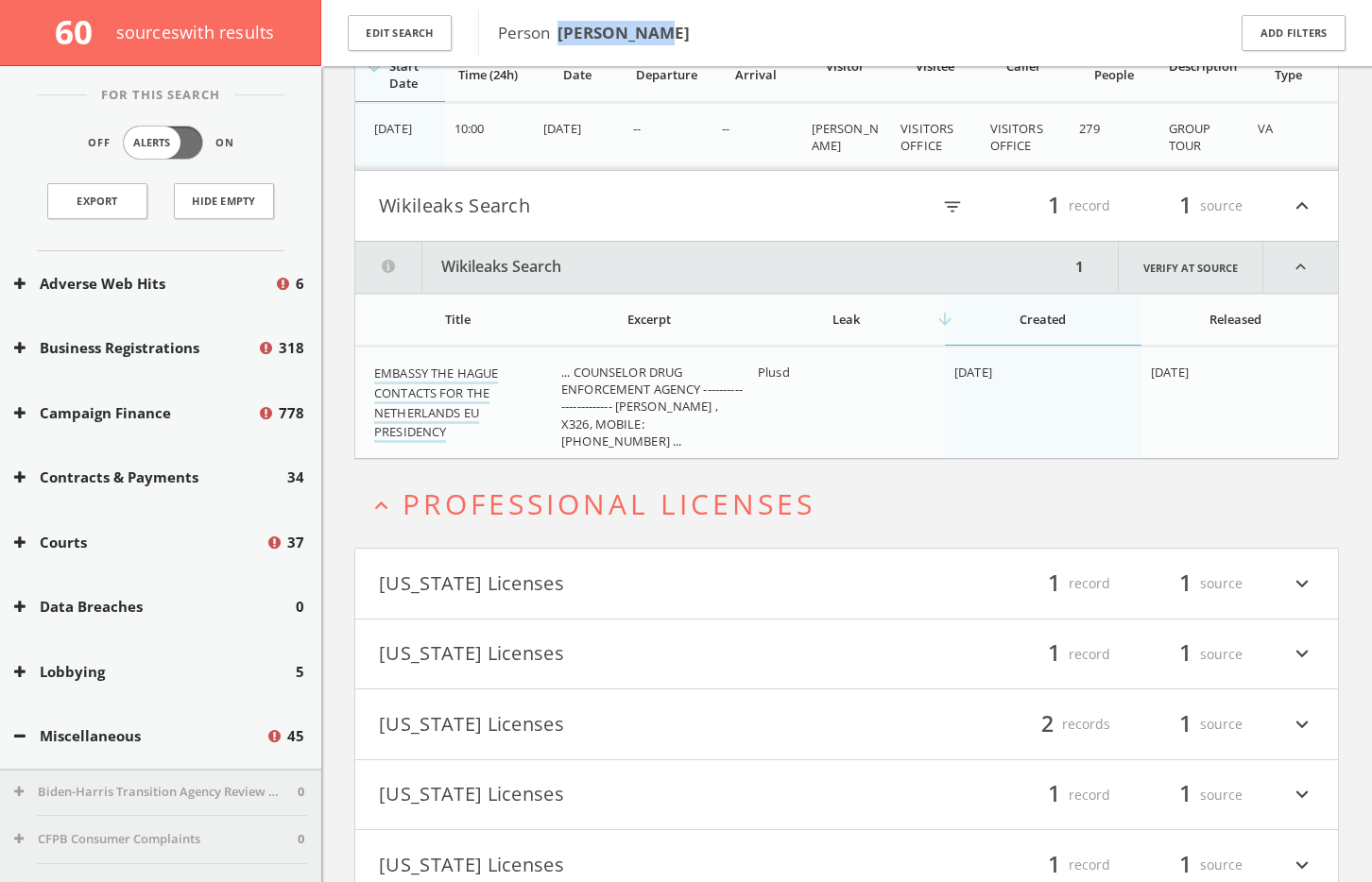
scroll to position [1013, 0]
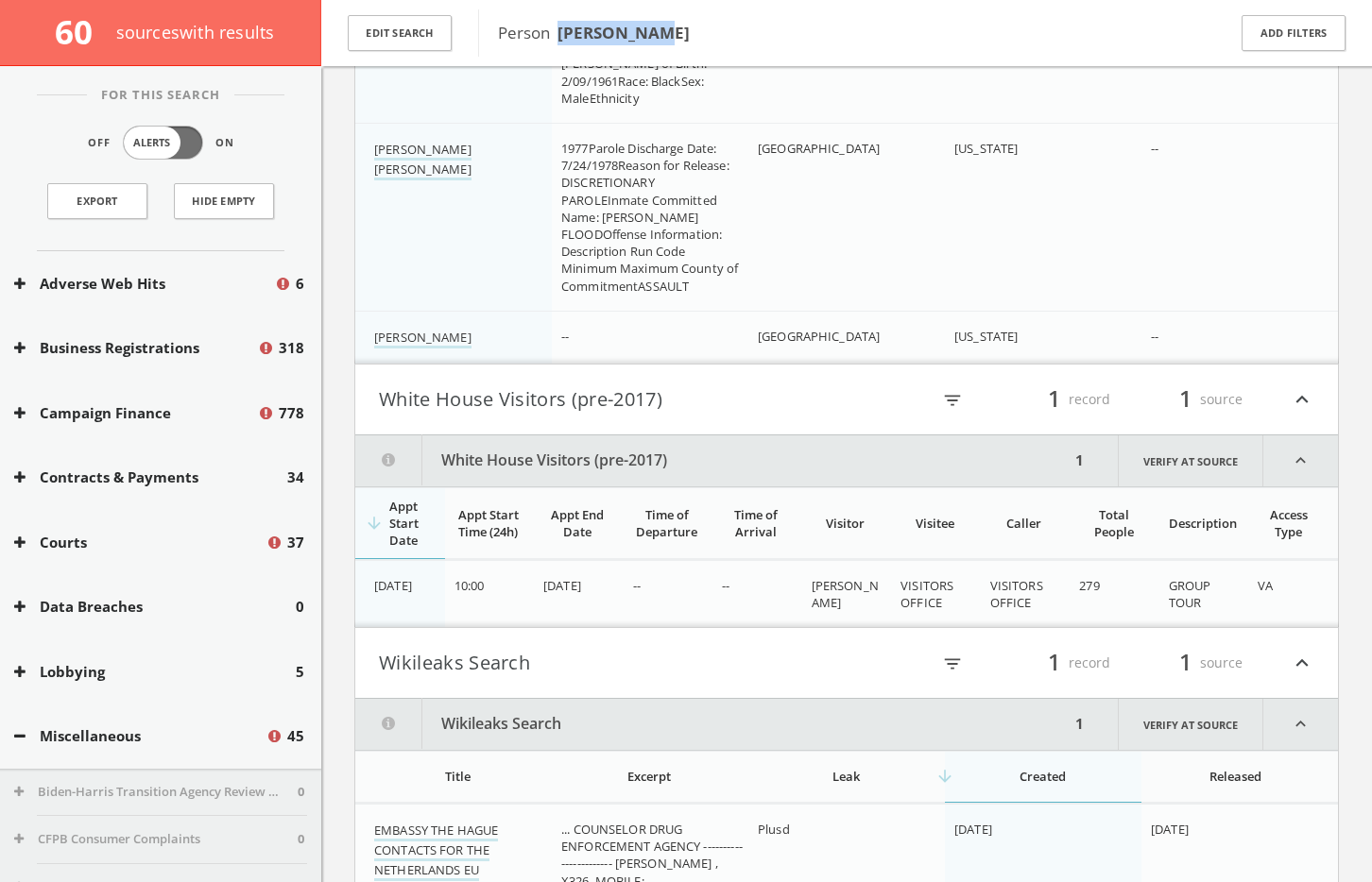
click at [68, 740] on button "Miscellaneous" at bounding box center [139, 736] width 251 height 22
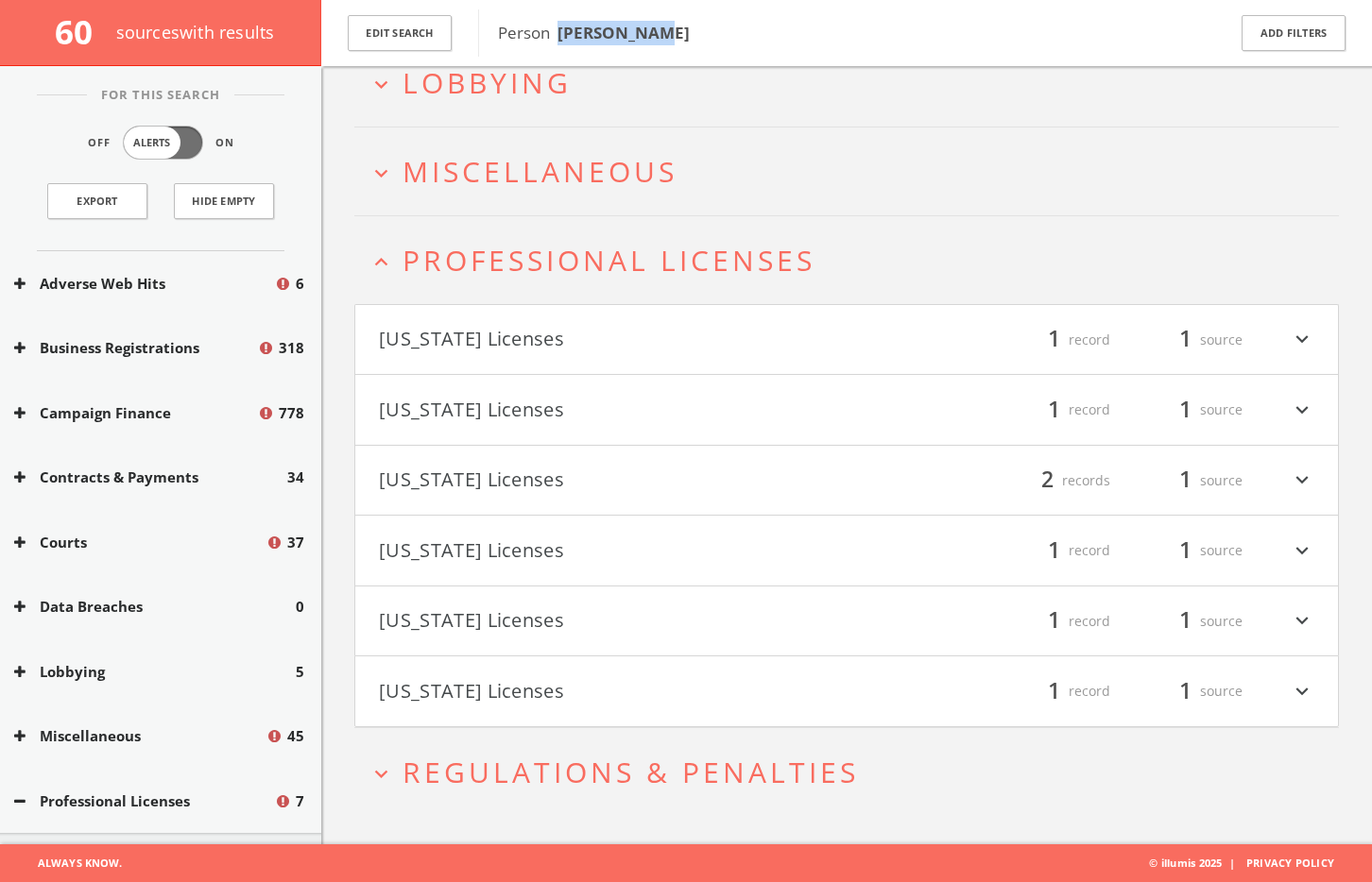
click at [586, 269] on span "Professional Licenses" at bounding box center [609, 260] width 412 height 39
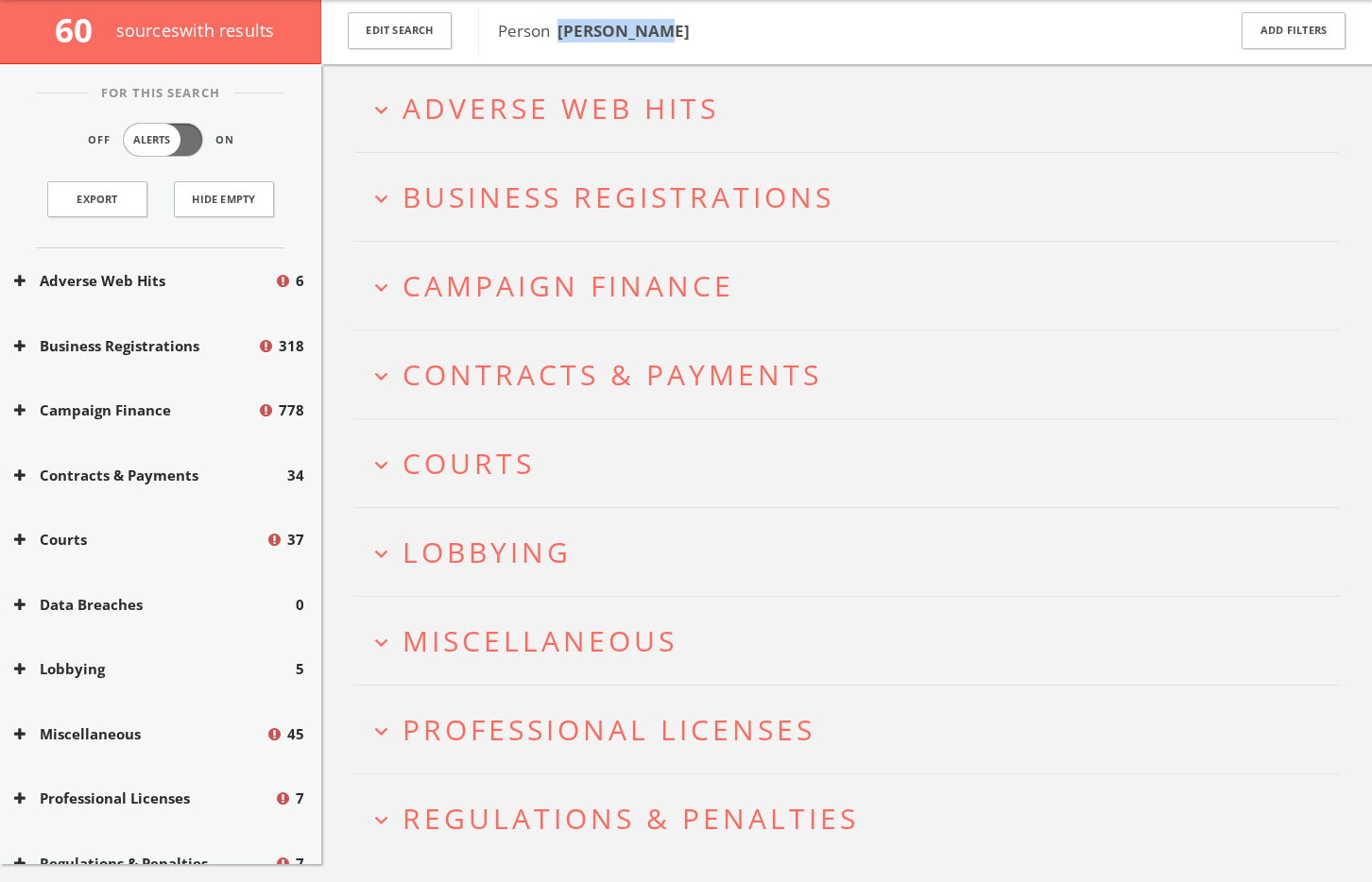
scroll to position [0, 0]
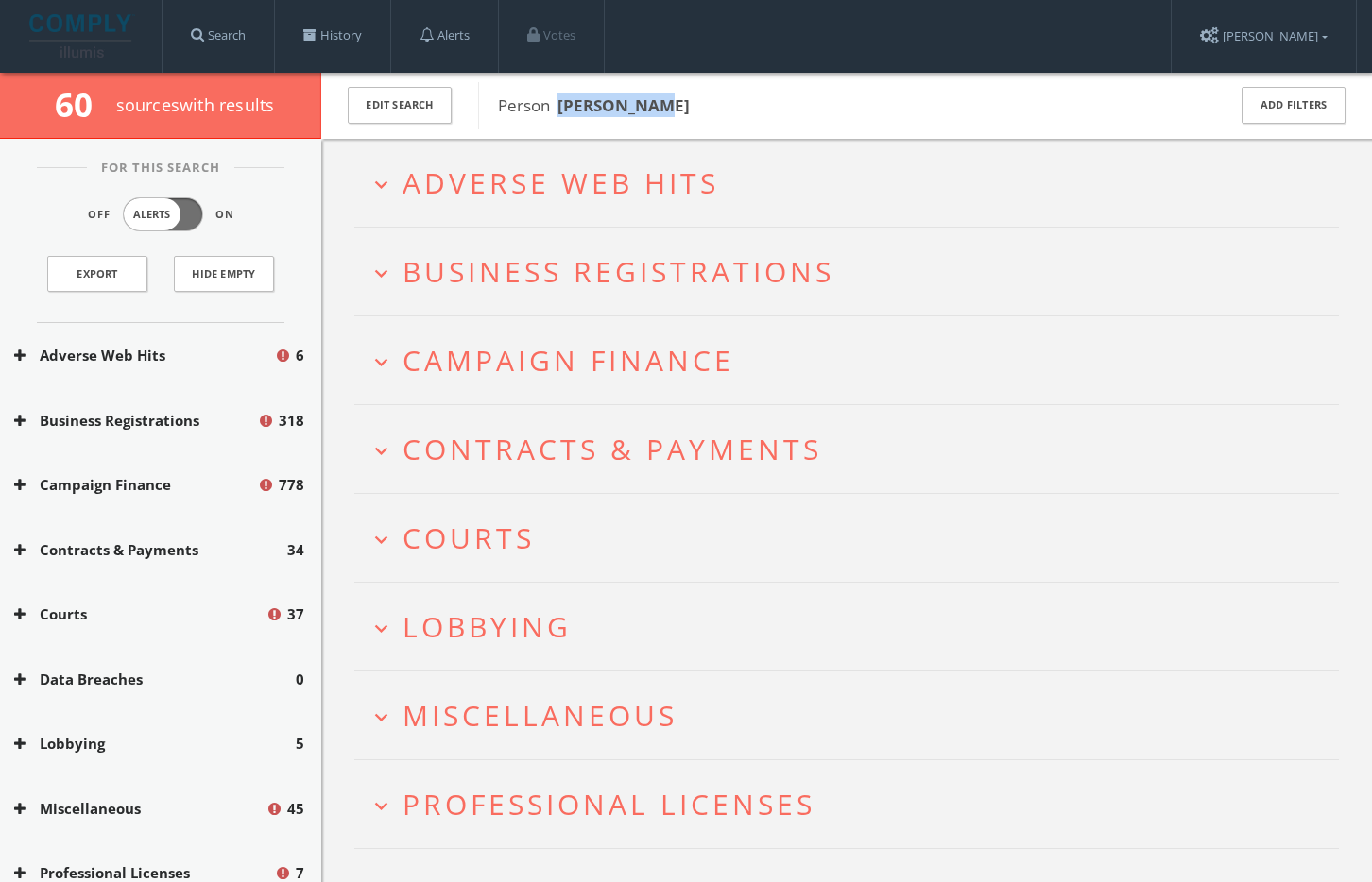
click at [442, 637] on span "Lobbying" at bounding box center [487, 626] width 169 height 39
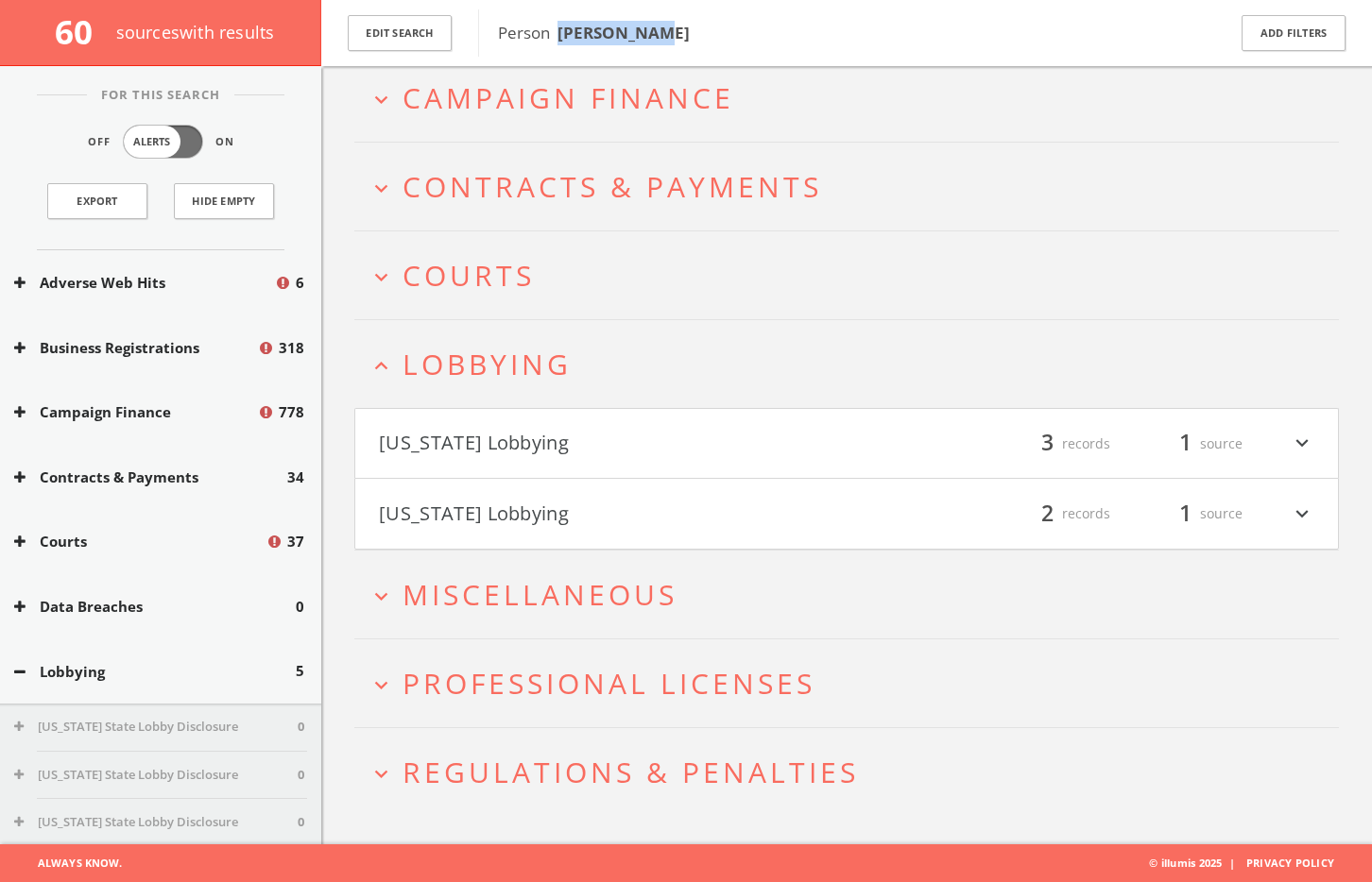
click at [526, 446] on button "[US_STATE] Lobbying" at bounding box center [613, 444] width 468 height 32
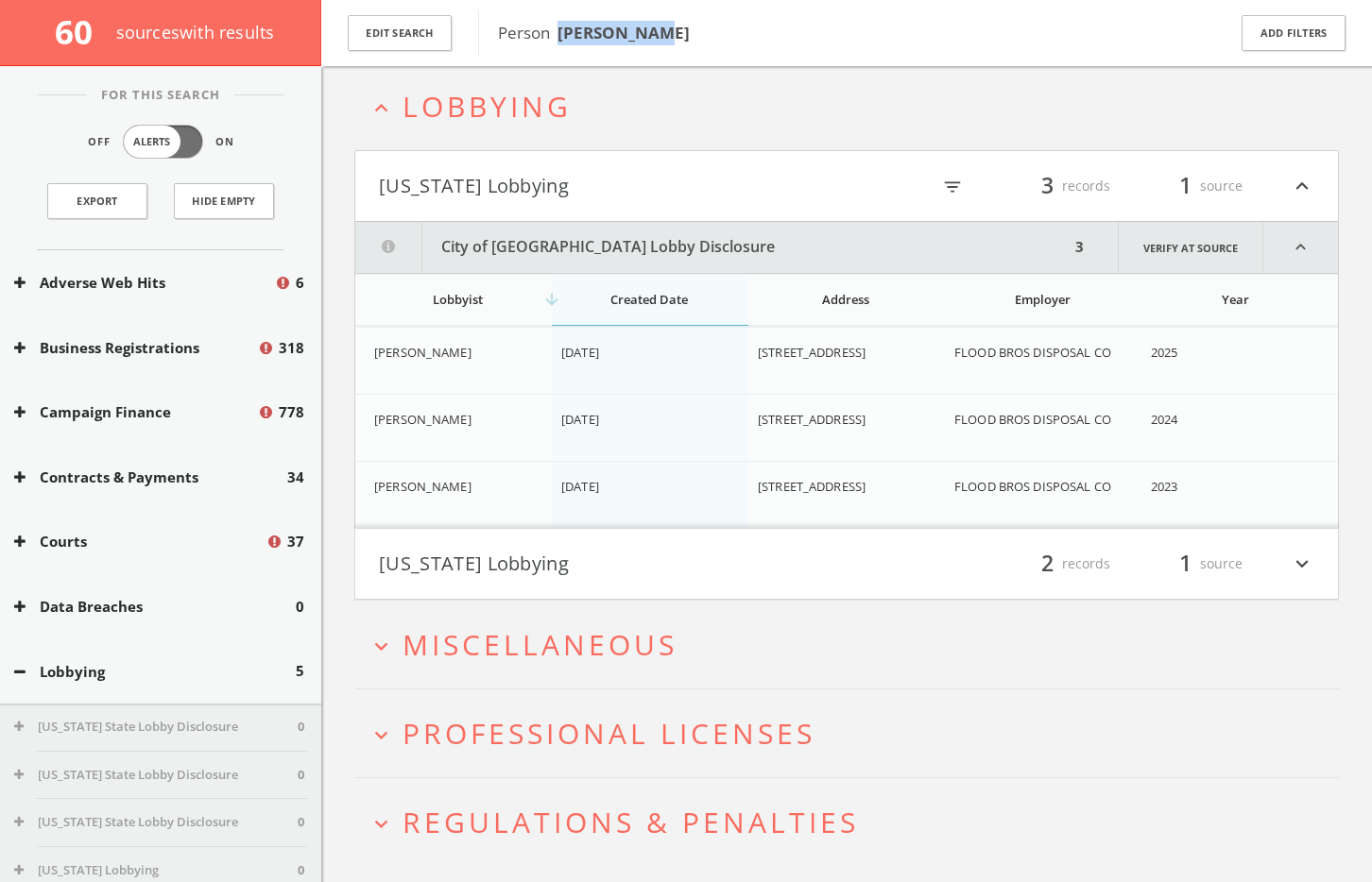
scroll to position [580, 0]
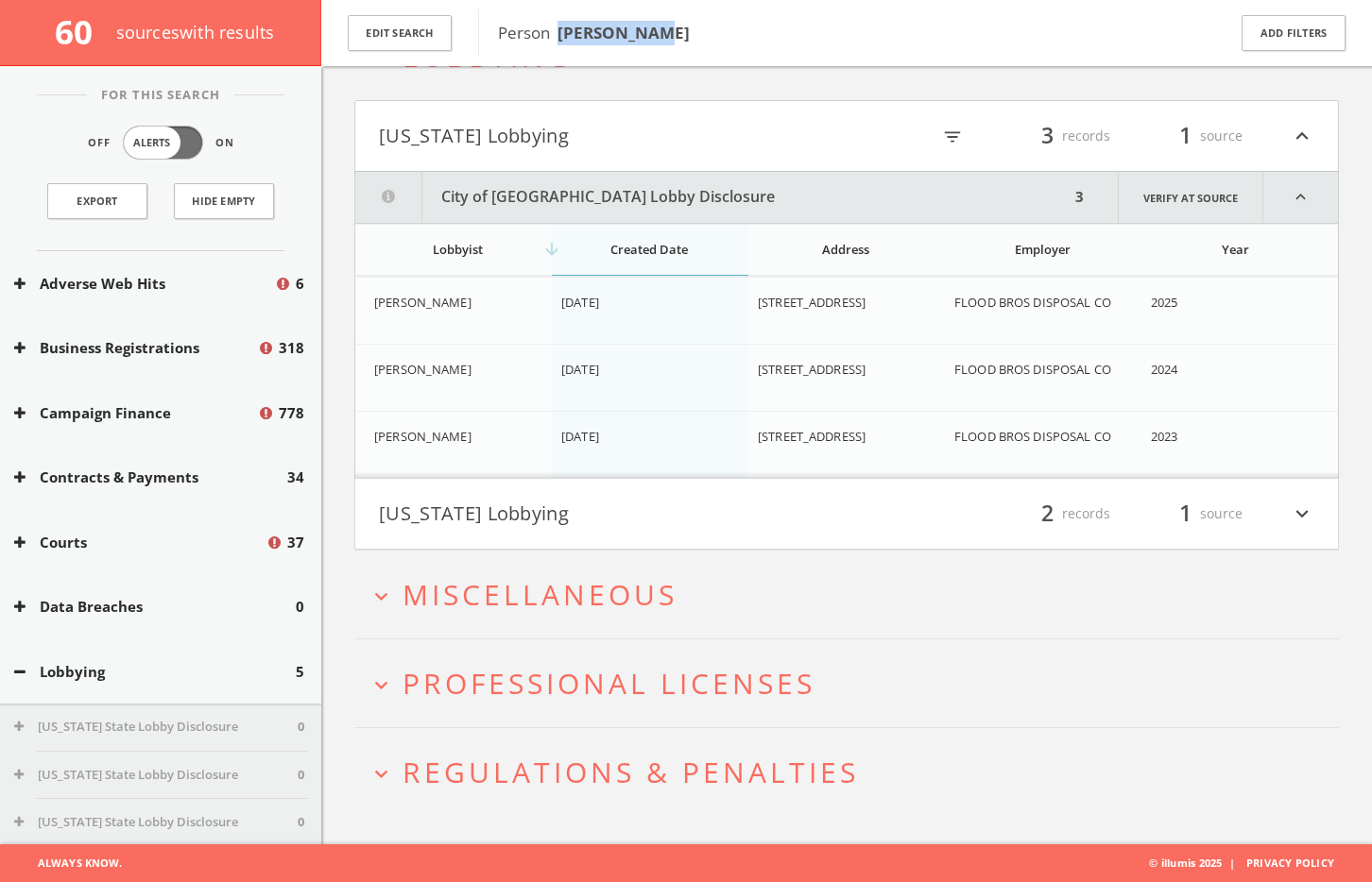
click at [602, 515] on button "[US_STATE] Lobbying" at bounding box center [613, 514] width 468 height 32
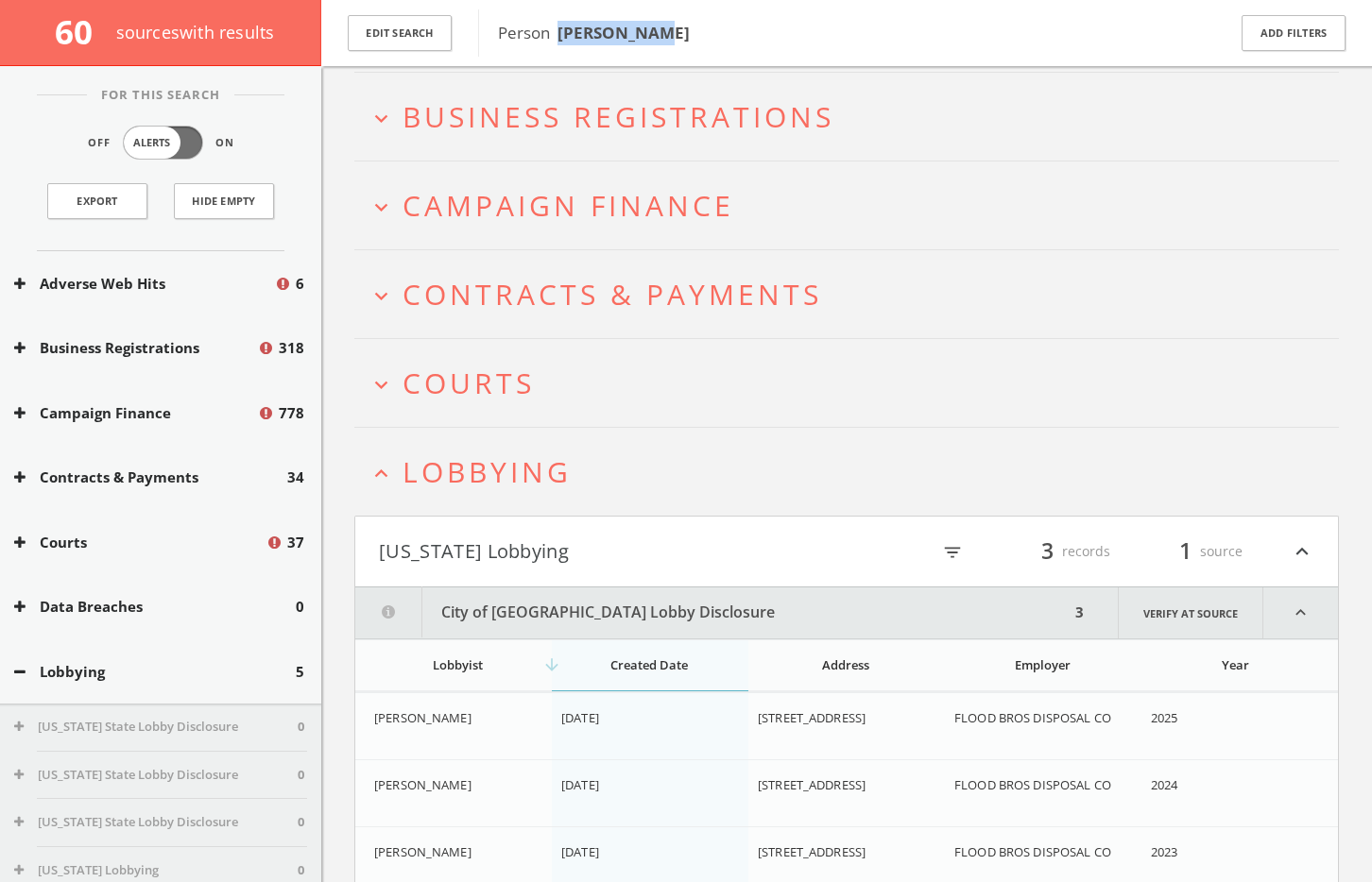
scroll to position [0, 0]
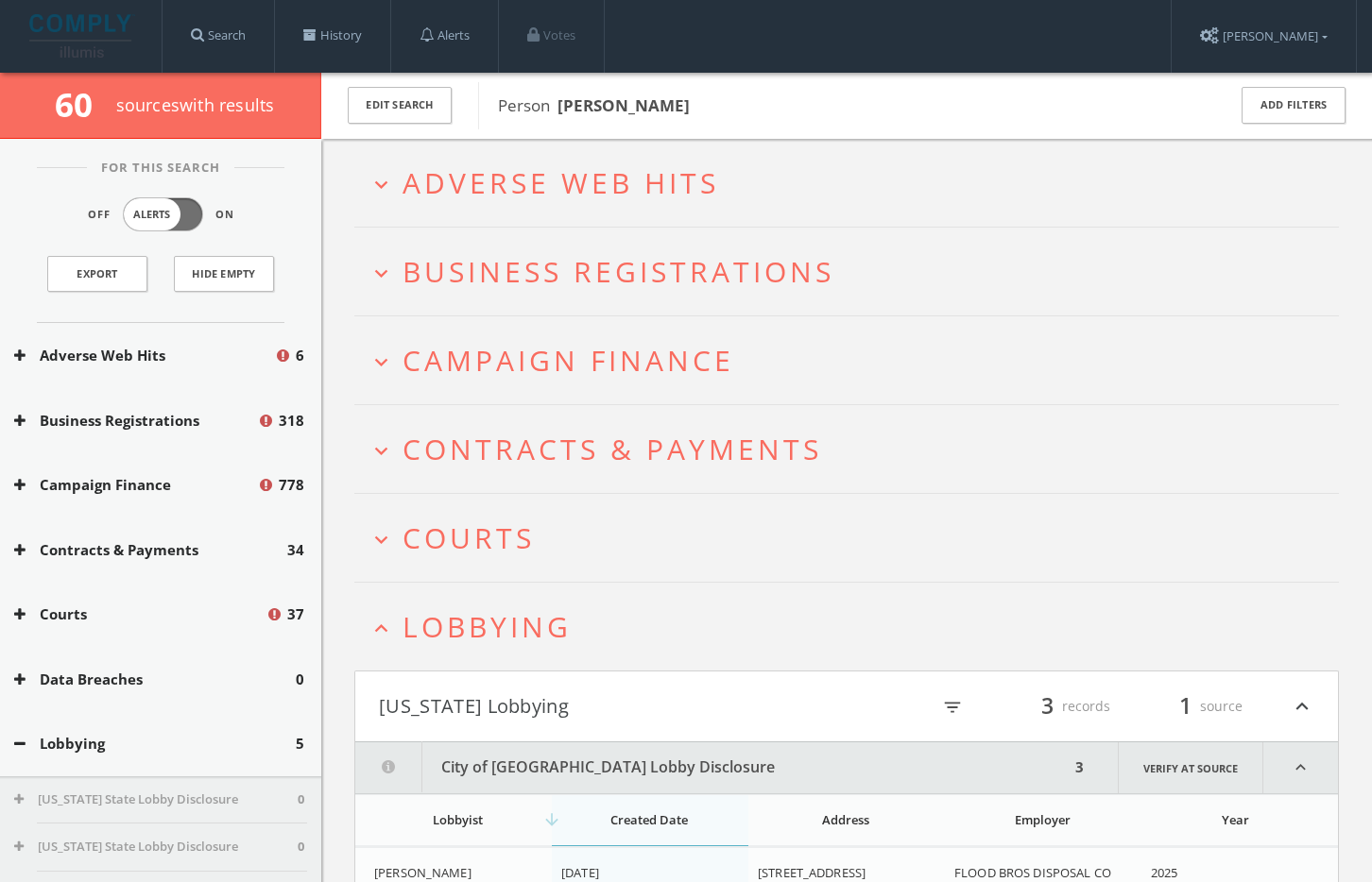
click at [485, 648] on h2 "expand_less Lobbying" at bounding box center [846, 627] width 984 height 88
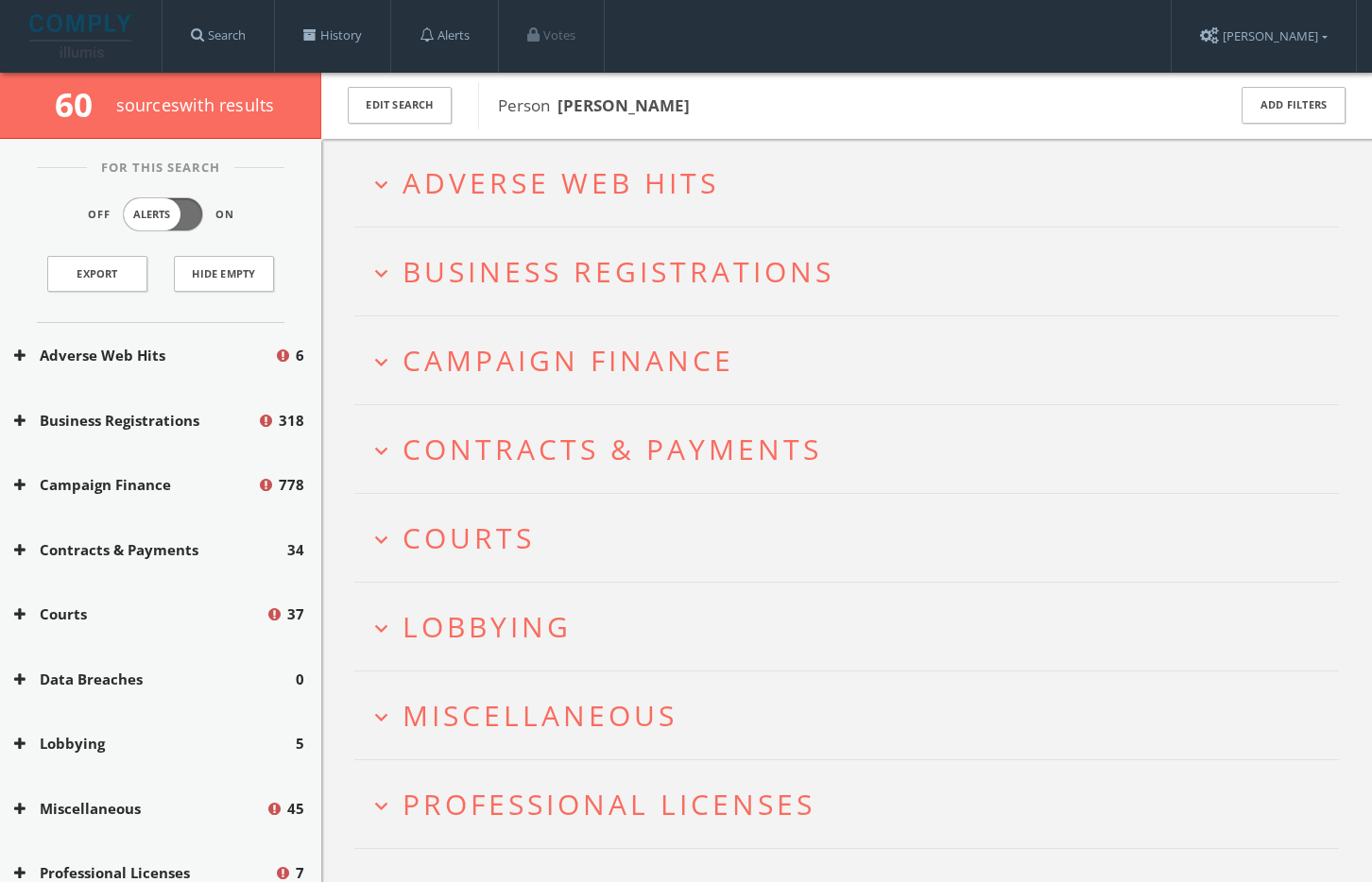
click at [472, 546] on span "Courts" at bounding box center [469, 537] width 133 height 39
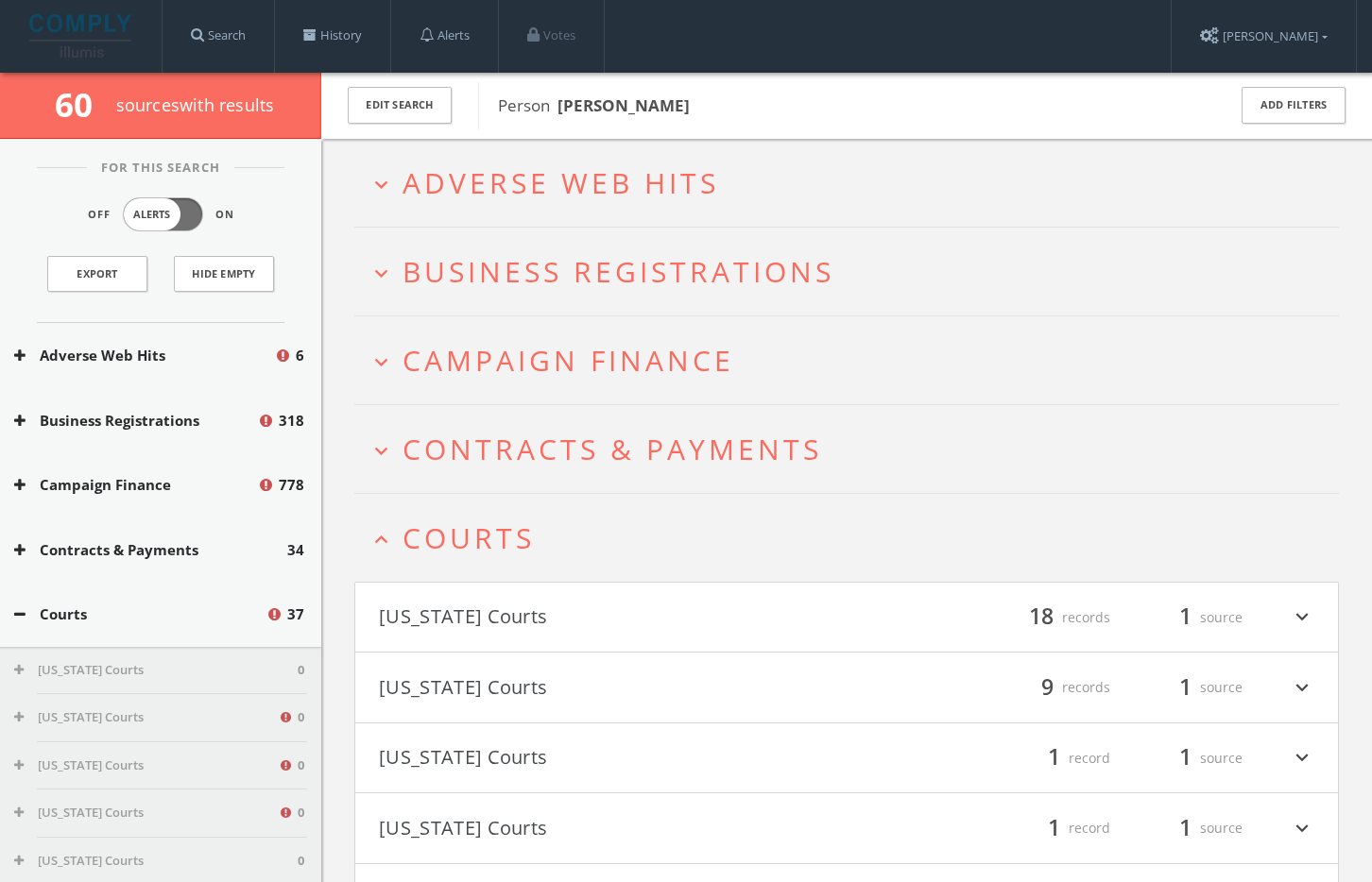
click at [461, 534] on span "Courts" at bounding box center [469, 537] width 133 height 39
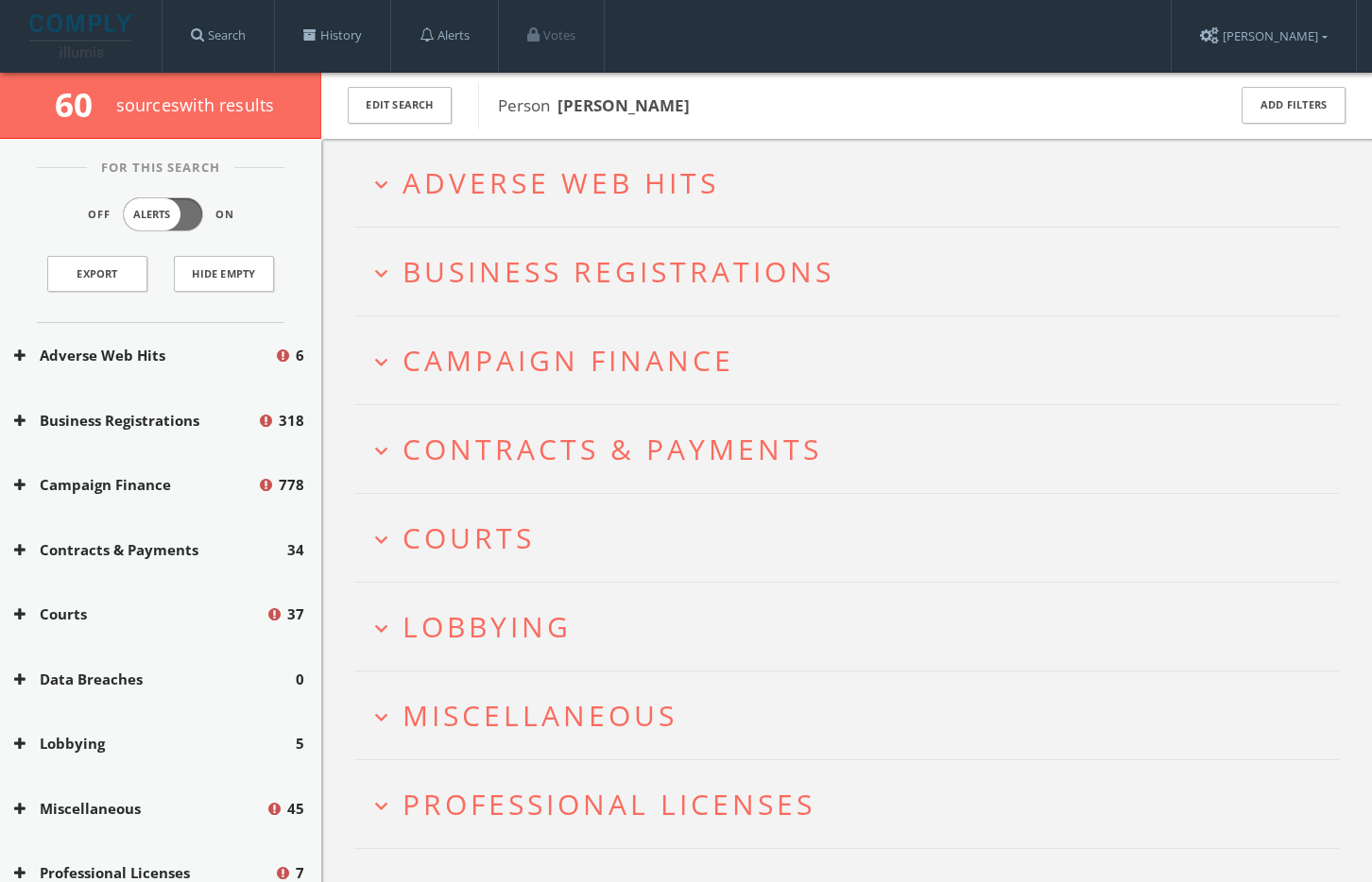
click at [486, 445] on span "Contracts & Payments" at bounding box center [612, 449] width 419 height 39
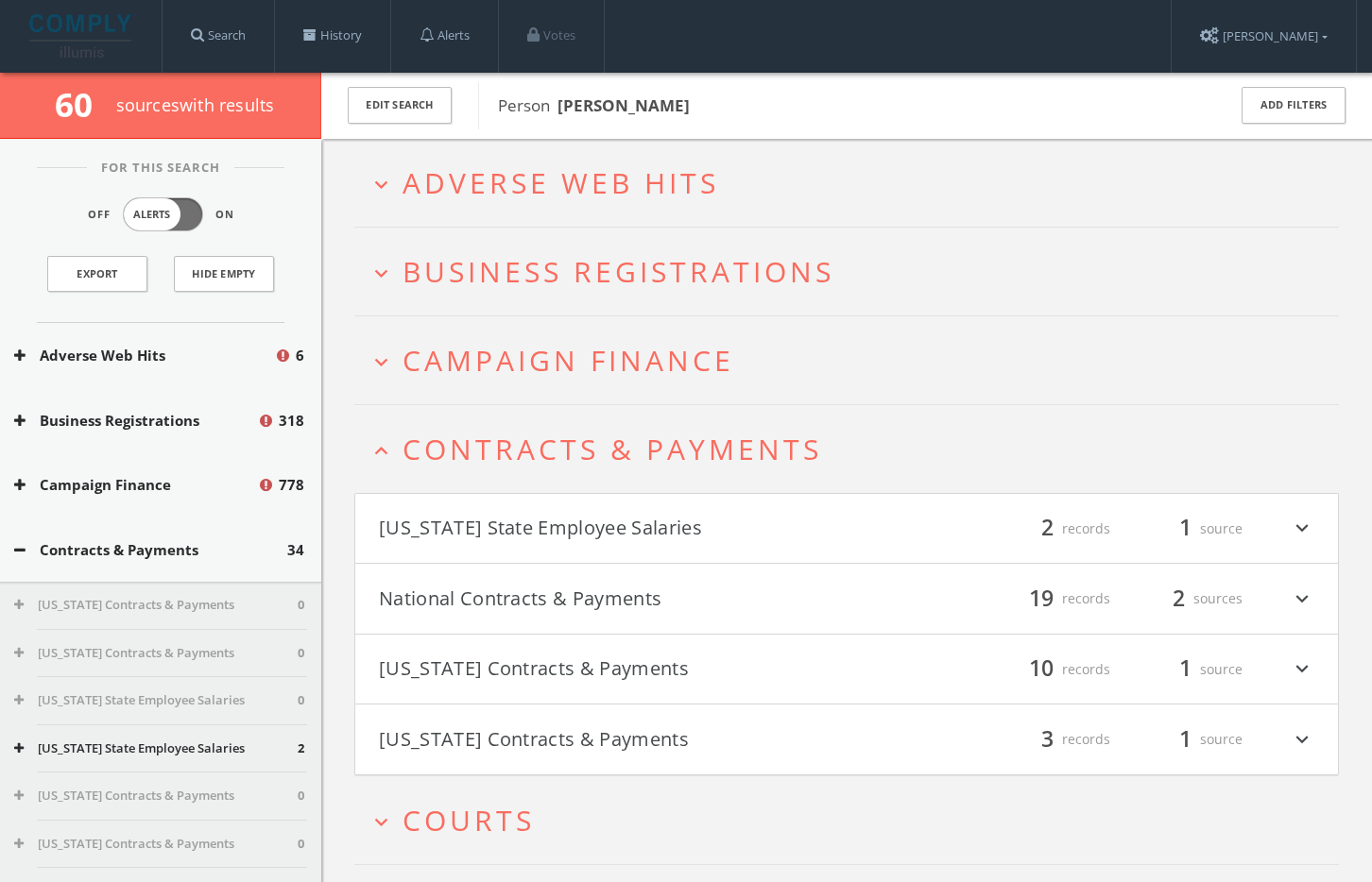
click at [537, 412] on h2 "expand_less Contracts & Payments" at bounding box center [846, 449] width 984 height 88
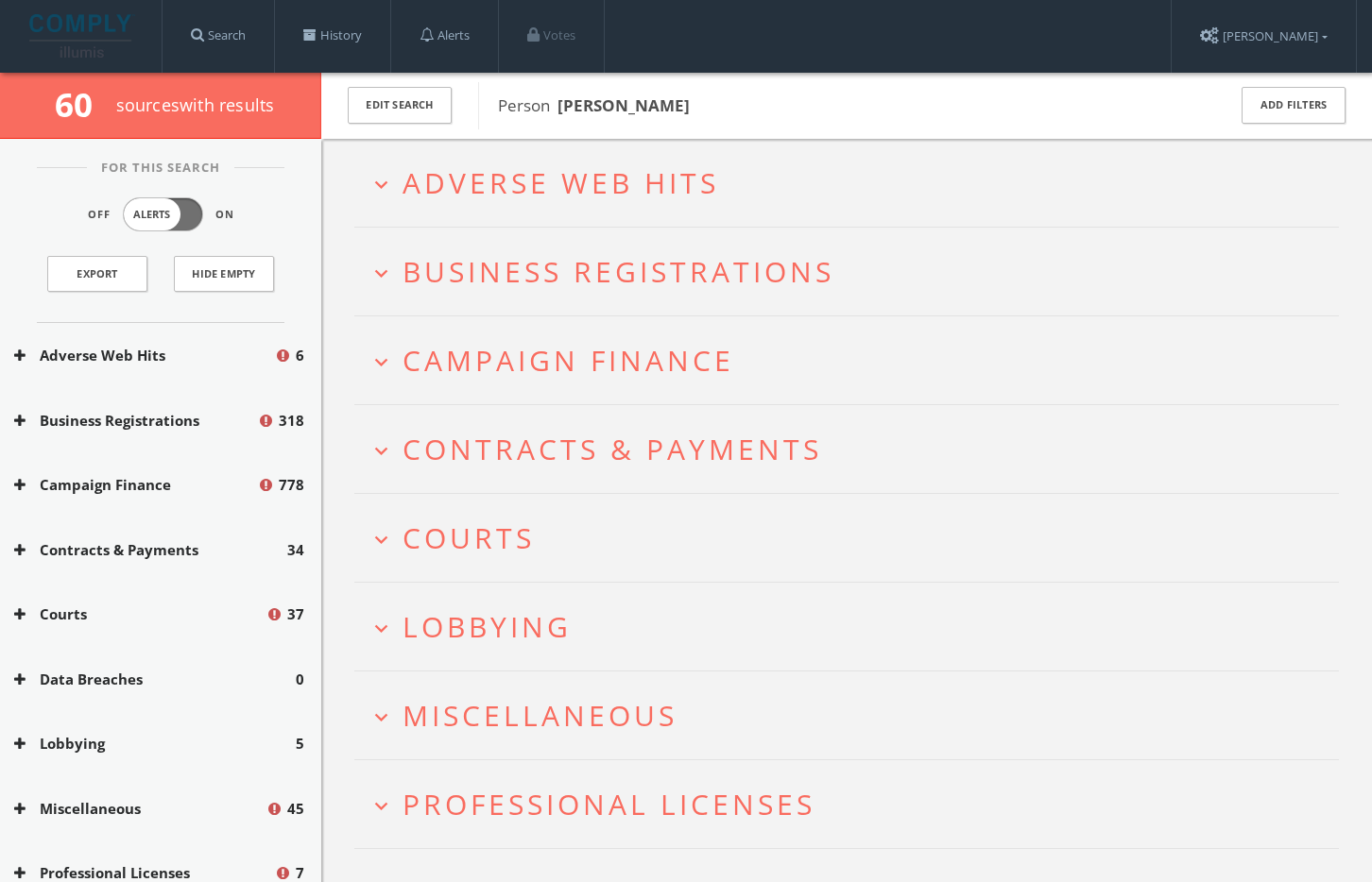
click at [535, 352] on span "Campaign Finance" at bounding box center [568, 360] width 331 height 39
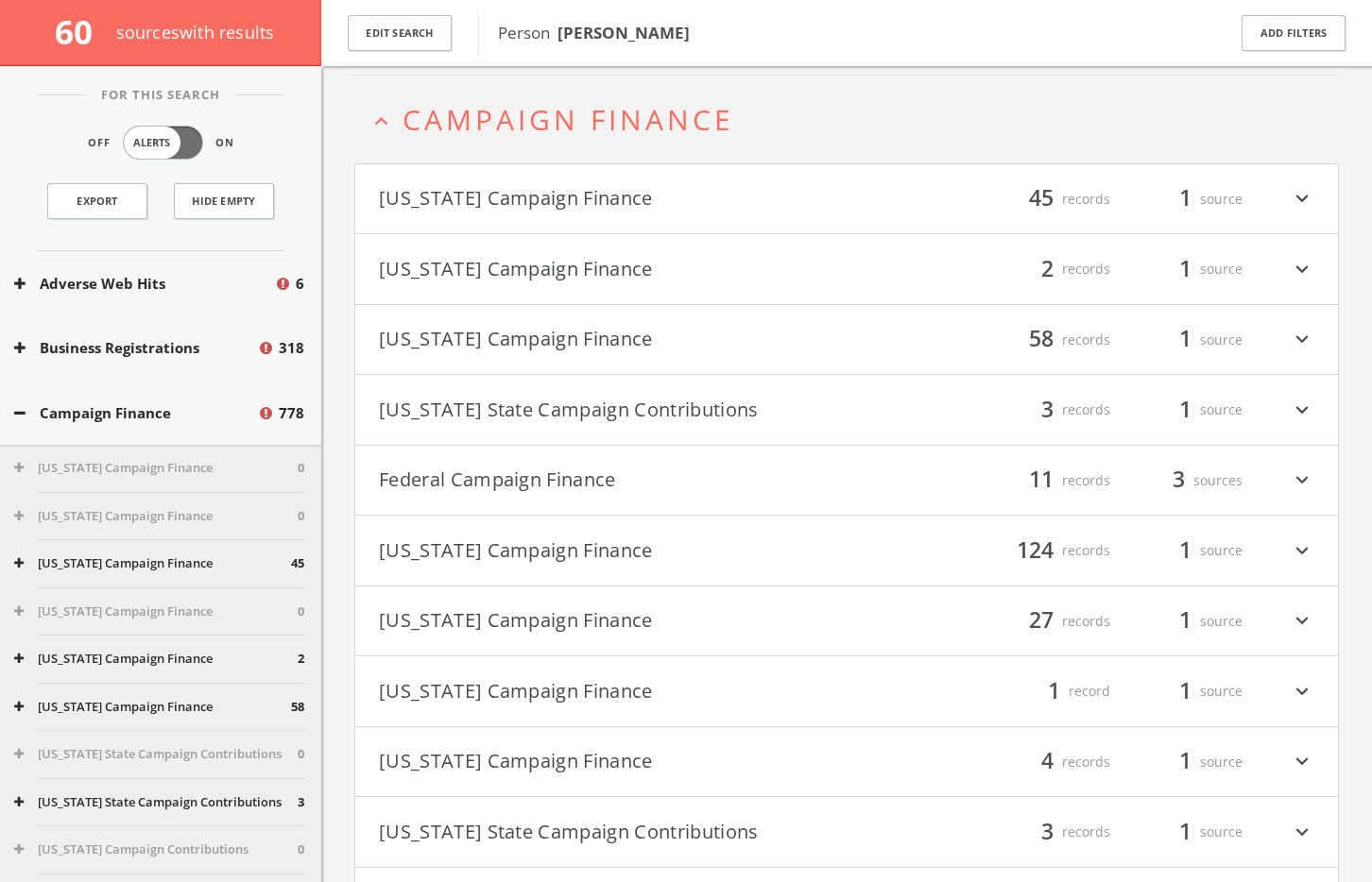
click at [520, 636] on button "[US_STATE] Campaign Finance" at bounding box center [613, 621] width 468 height 32
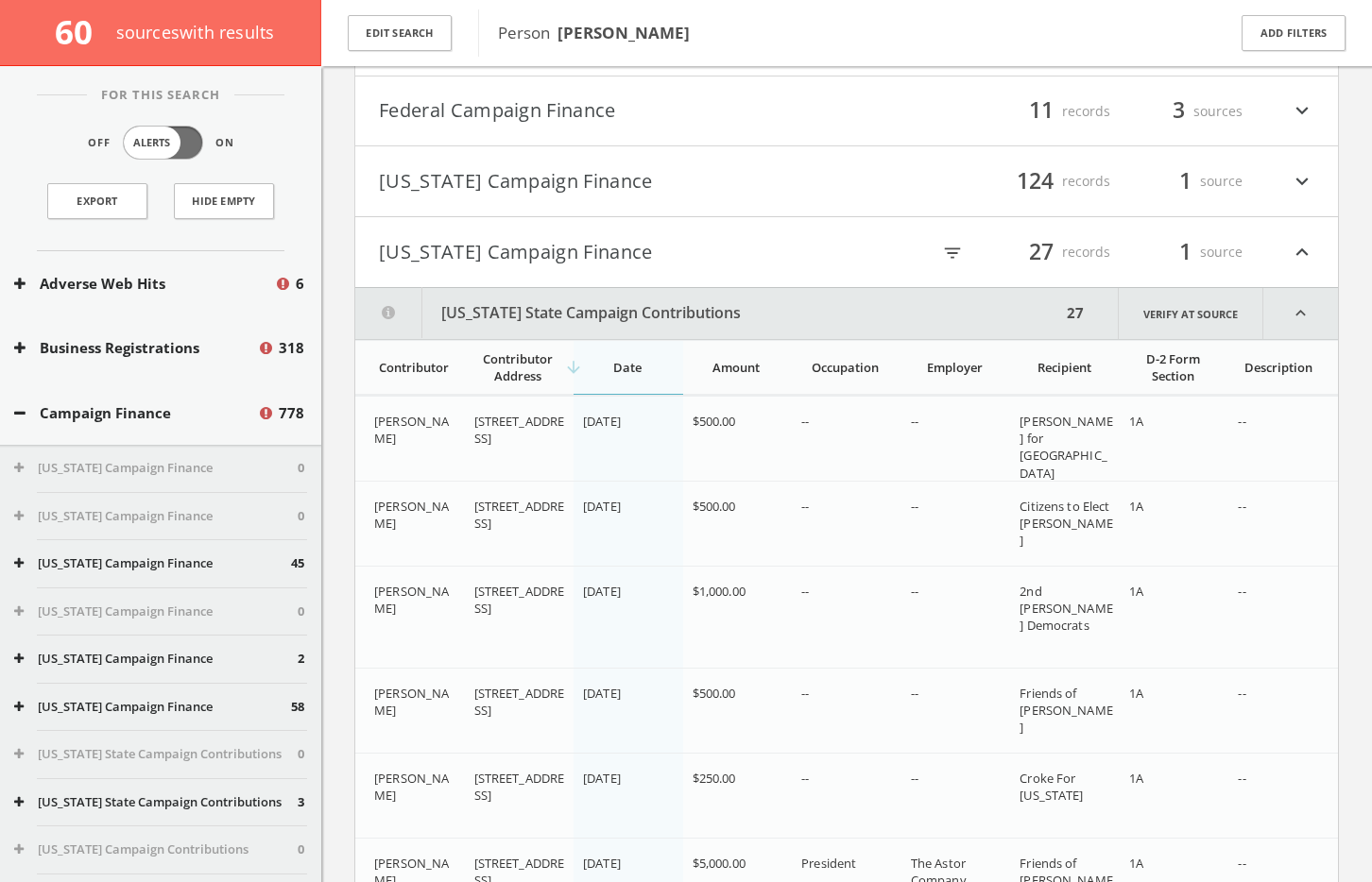
scroll to position [430, 0]
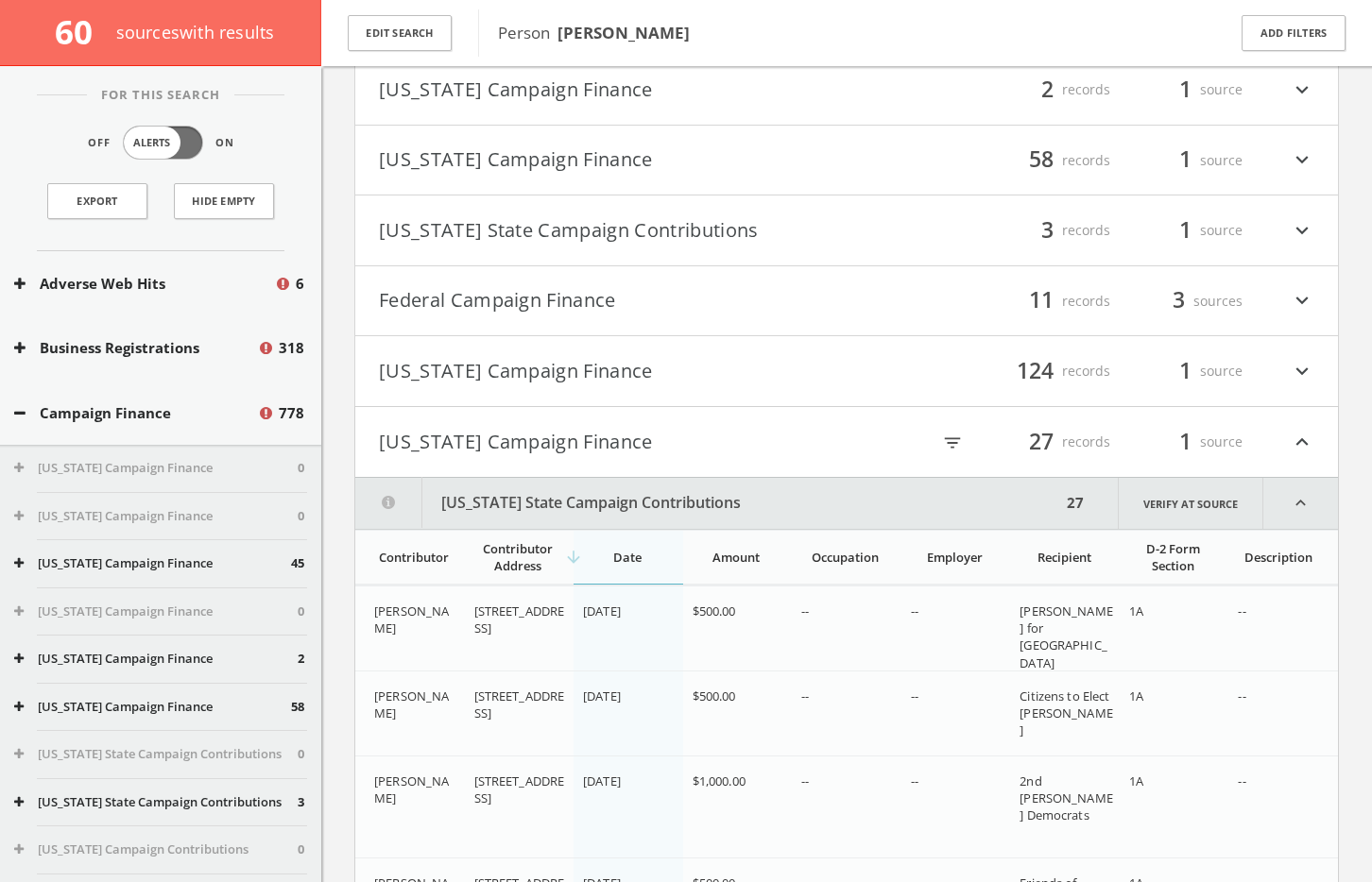
click at [549, 445] on button "[US_STATE] Campaign Finance" at bounding box center [613, 442] width 468 height 32
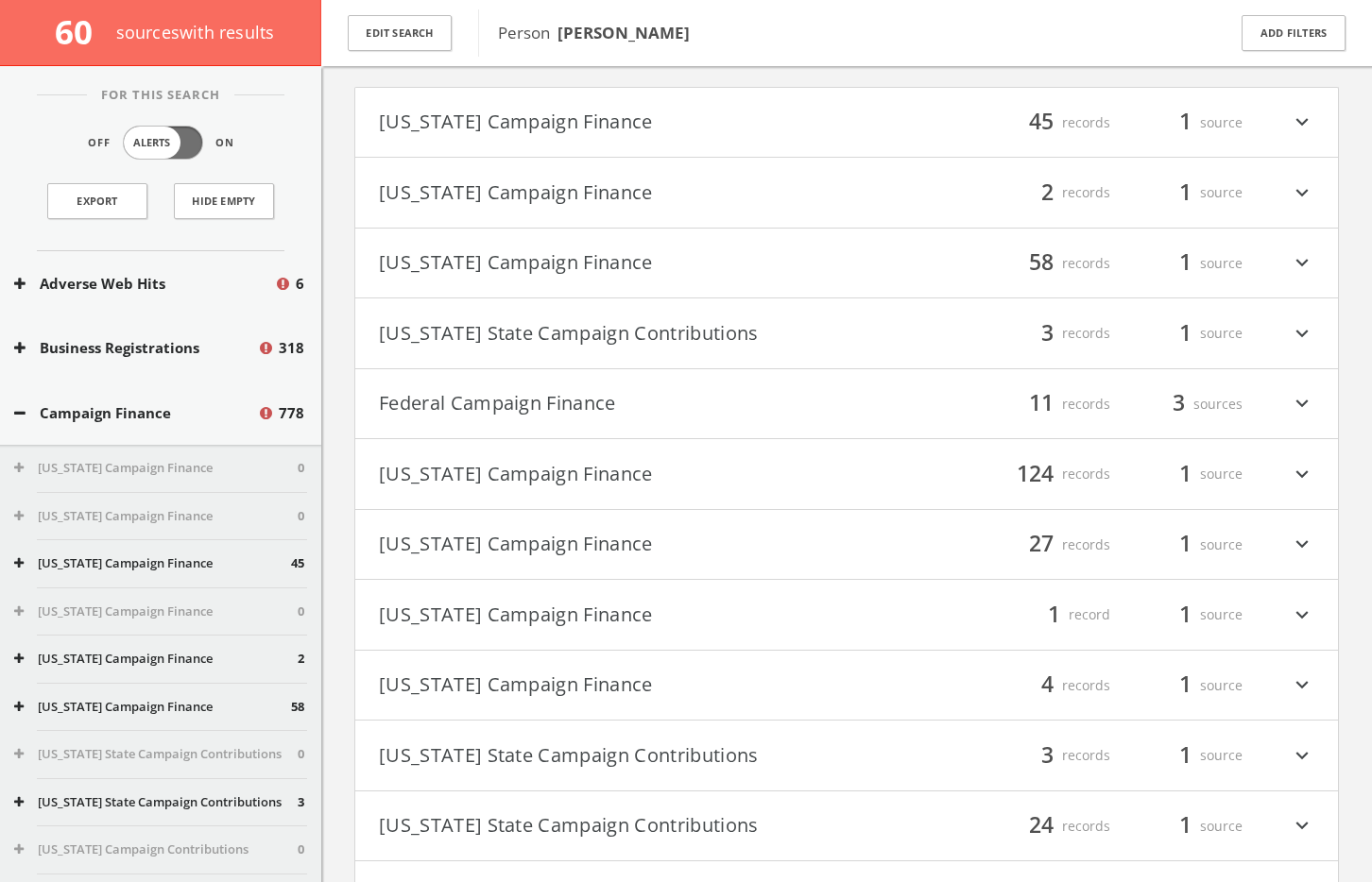
click at [530, 406] on button "Federal Campaign Finance" at bounding box center [613, 405] width 468 height 32
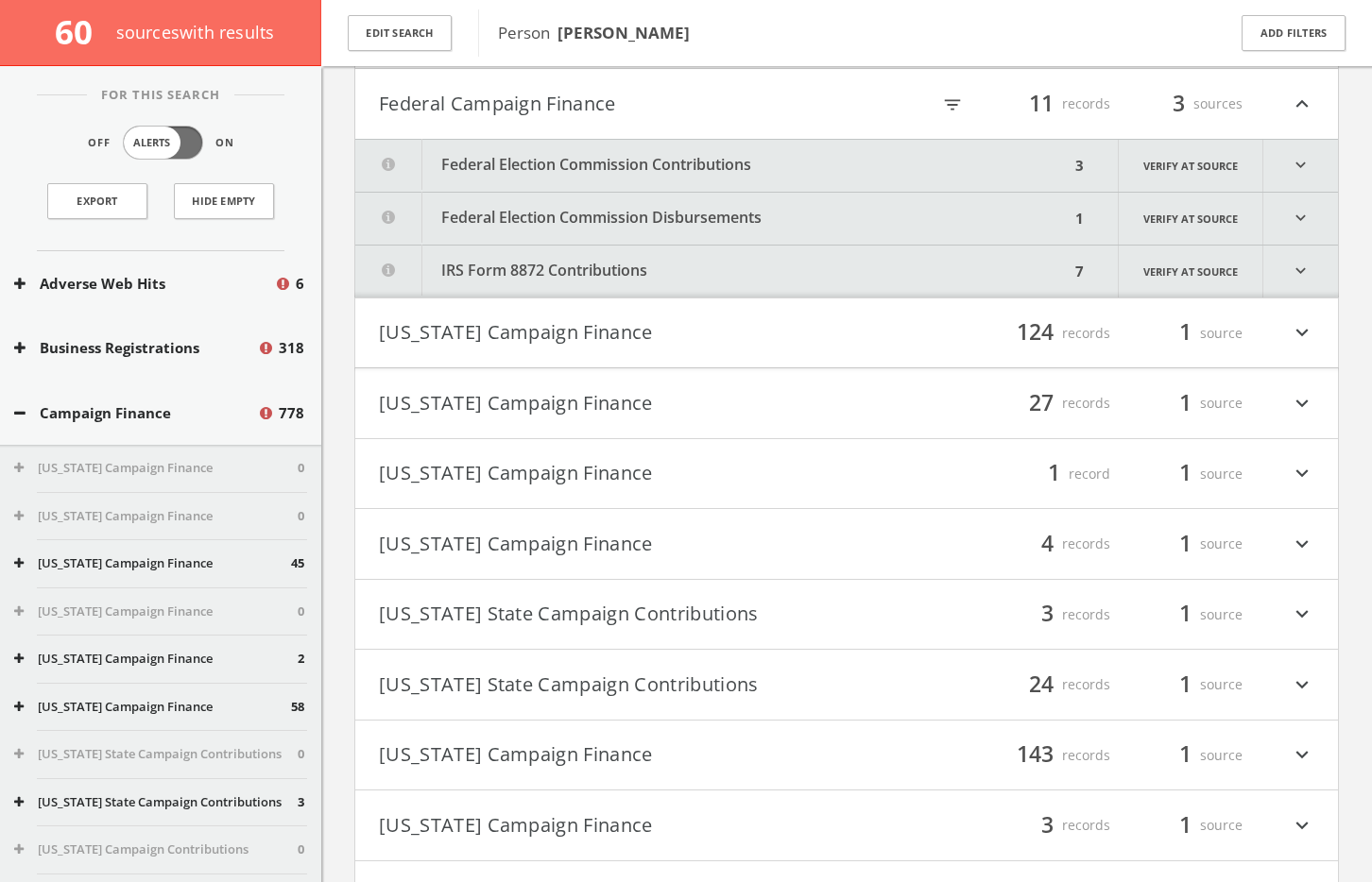
scroll to position [629, 0]
click at [562, 171] on button "Federal Election Commission Contributions" at bounding box center [712, 163] width 714 height 52
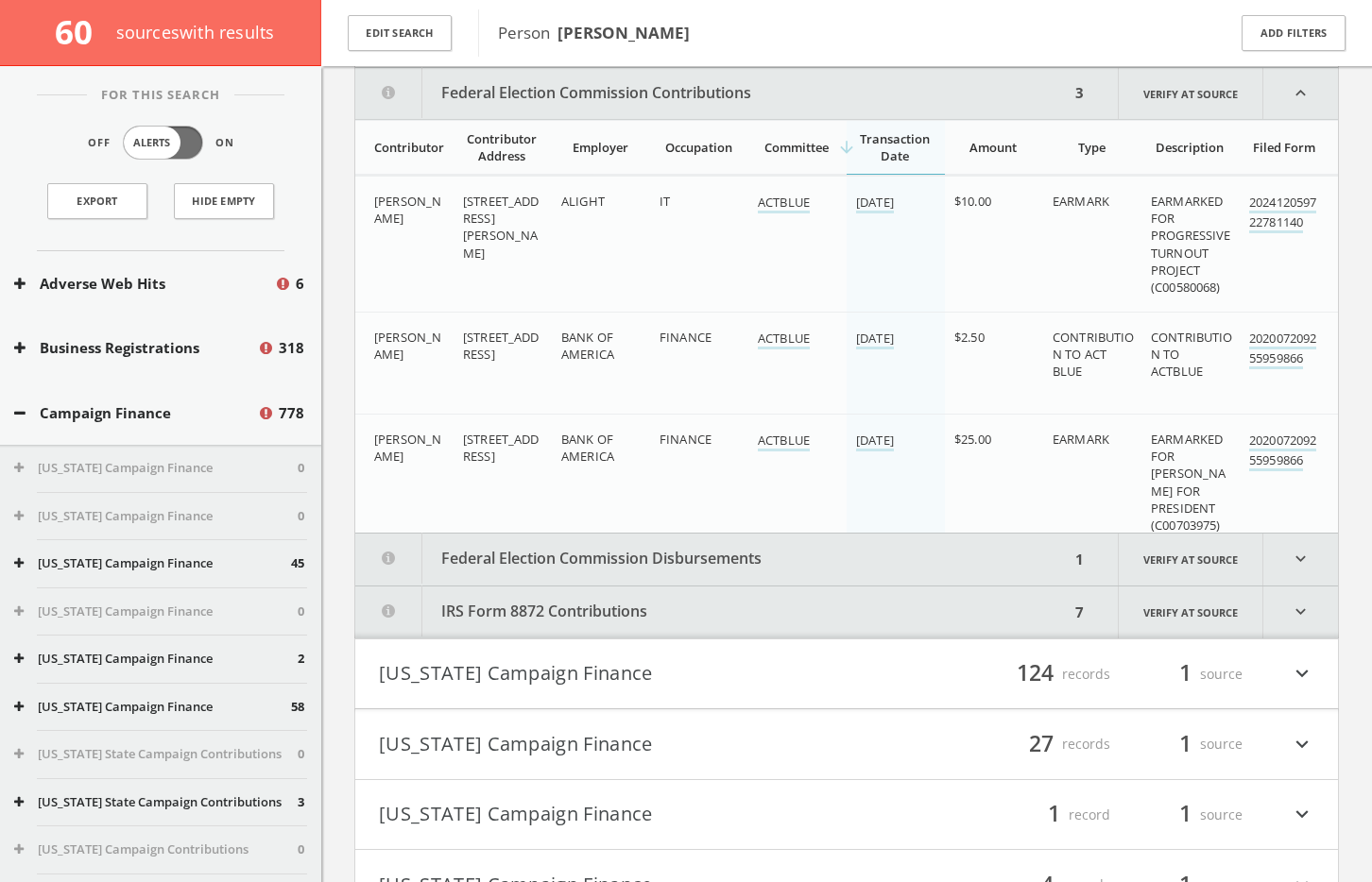
scroll to position [700, 0]
click at [653, 553] on button "Federal Election Commission Disbursements" at bounding box center [712, 558] width 714 height 52
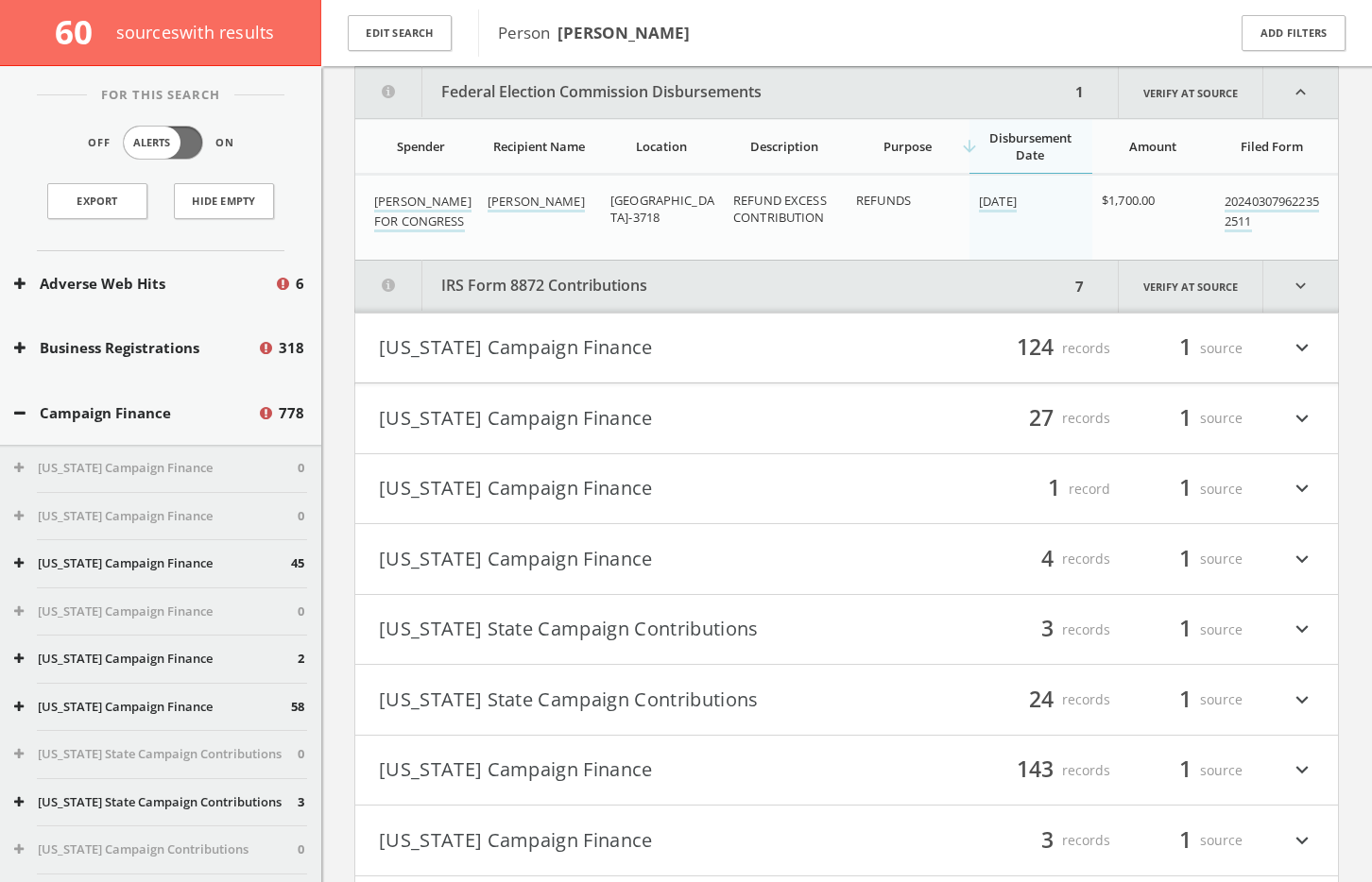
click at [580, 284] on button "IRS Form 8872 Contributions" at bounding box center [712, 286] width 714 height 52
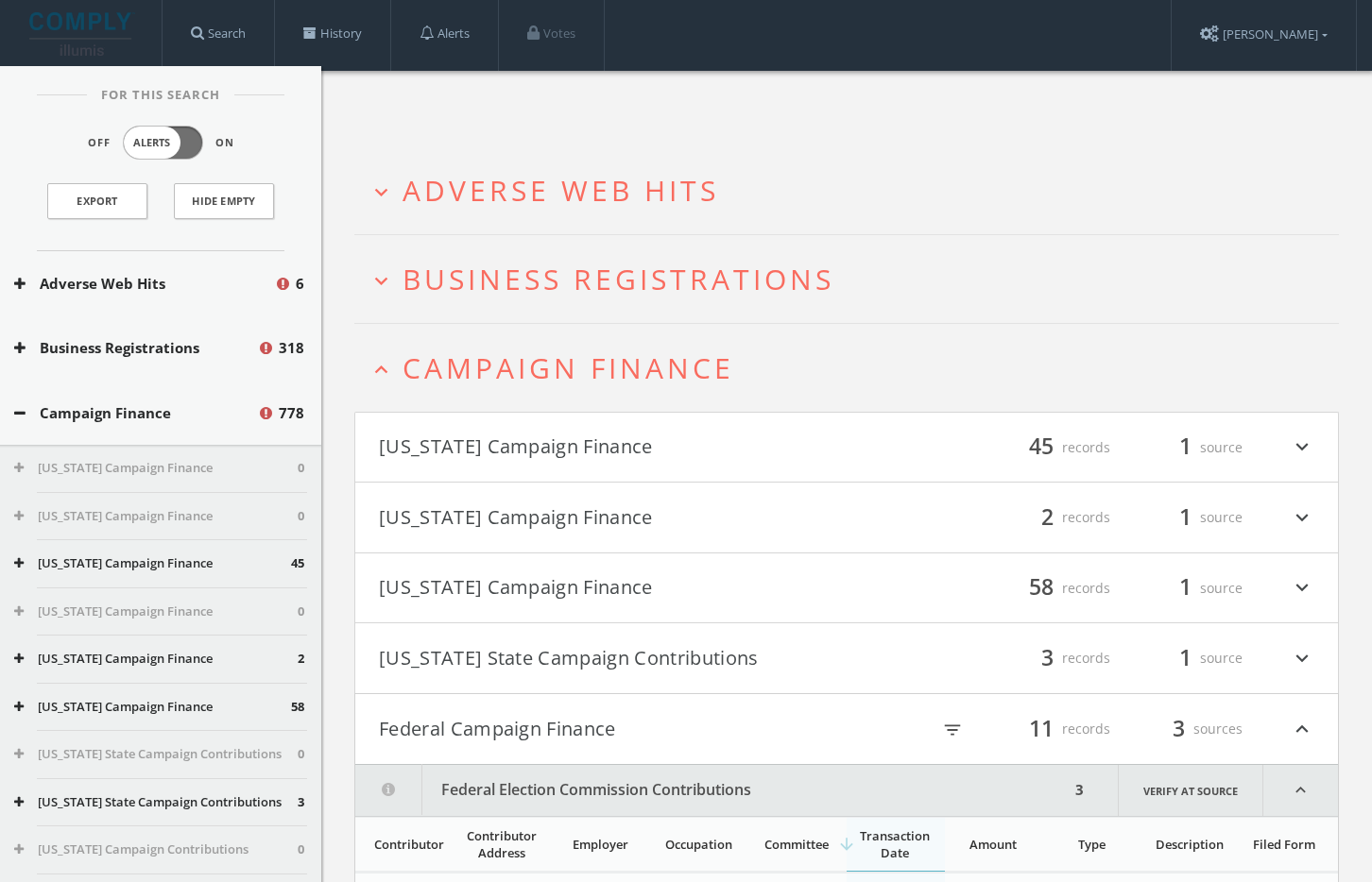
scroll to position [0, 0]
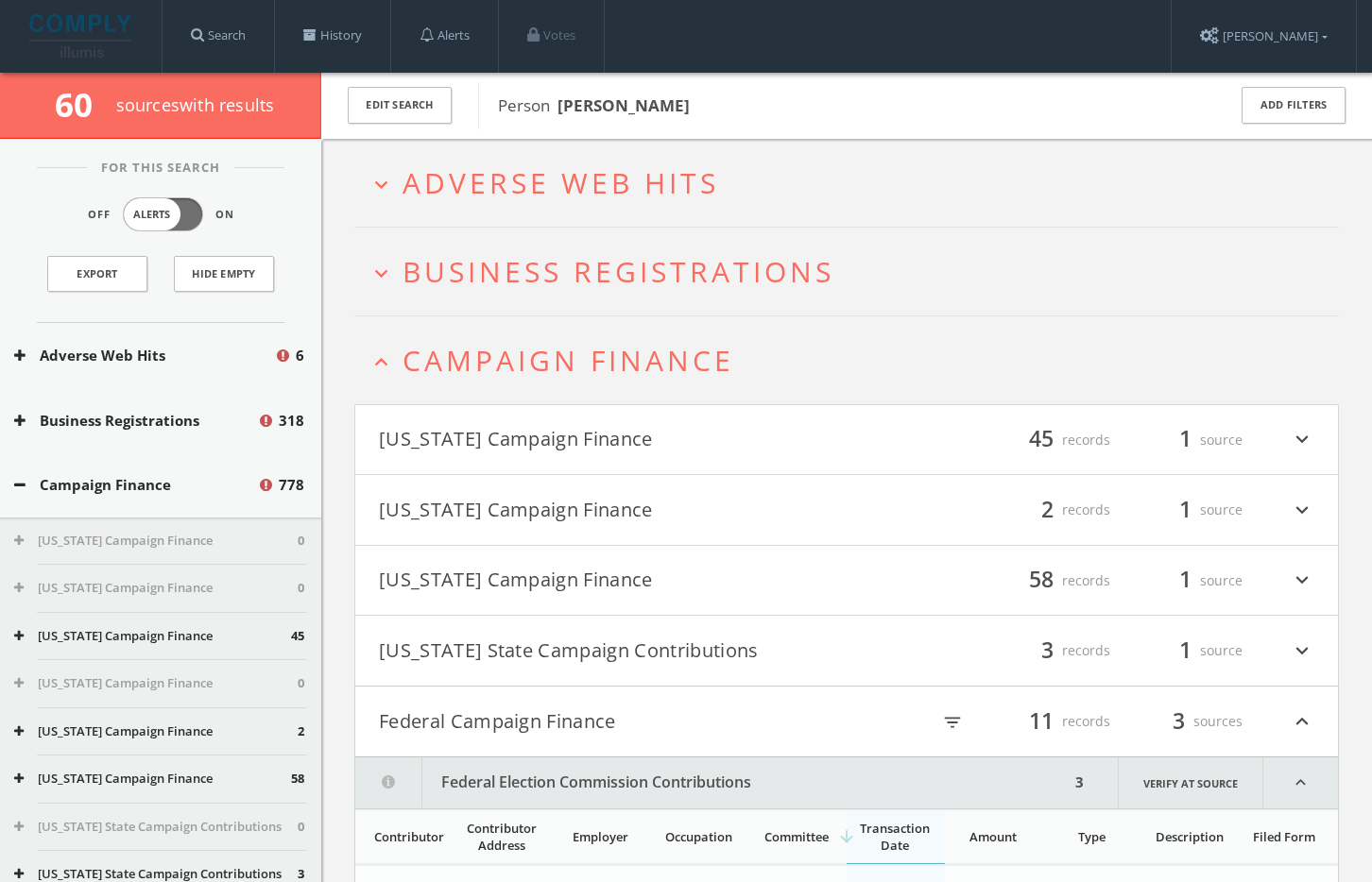
click at [575, 352] on span "Campaign Finance" at bounding box center [568, 360] width 331 height 39
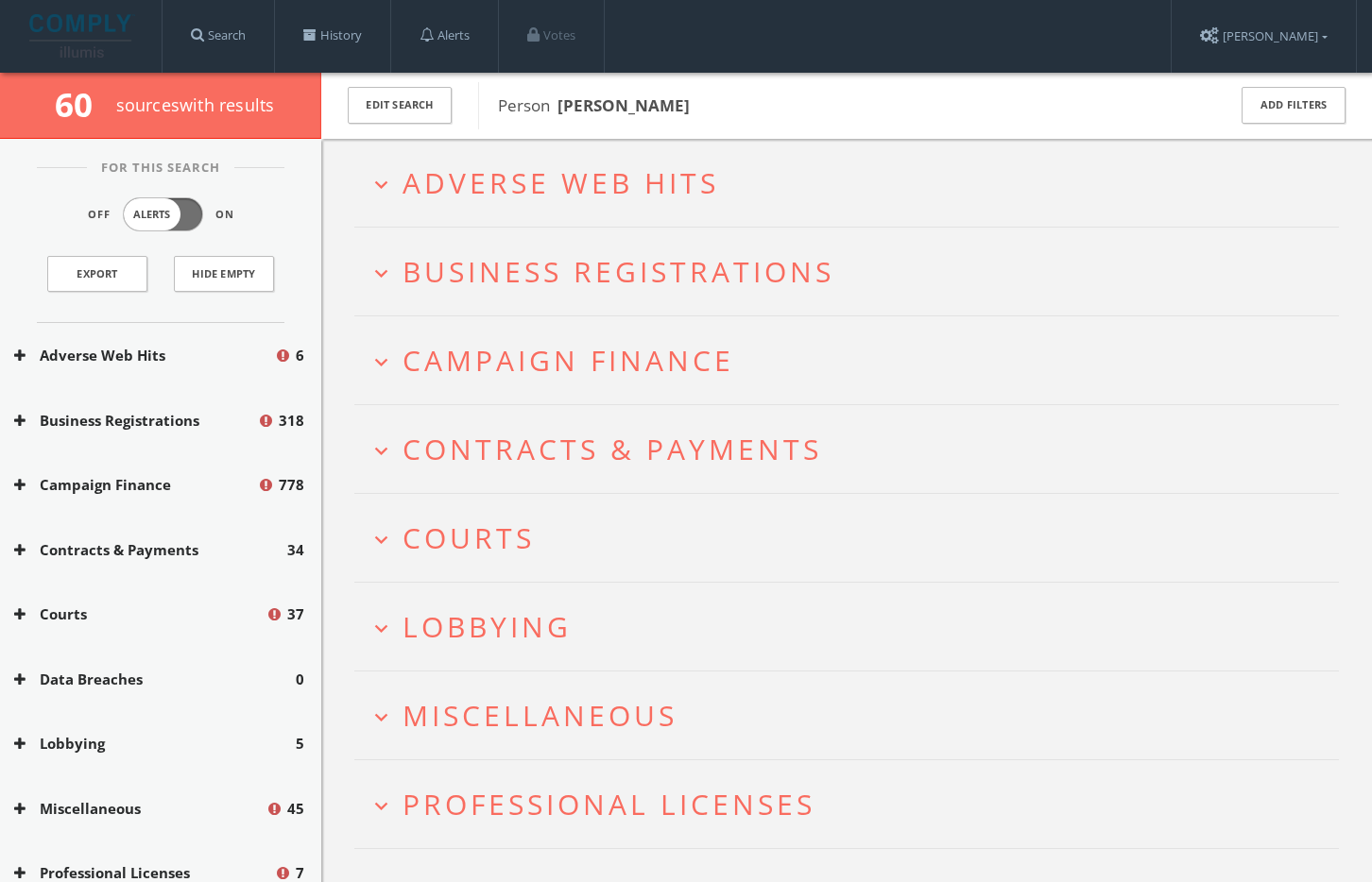
click at [552, 162] on h2 "expand_more Adverse Web Hits" at bounding box center [846, 182] width 984 height 88
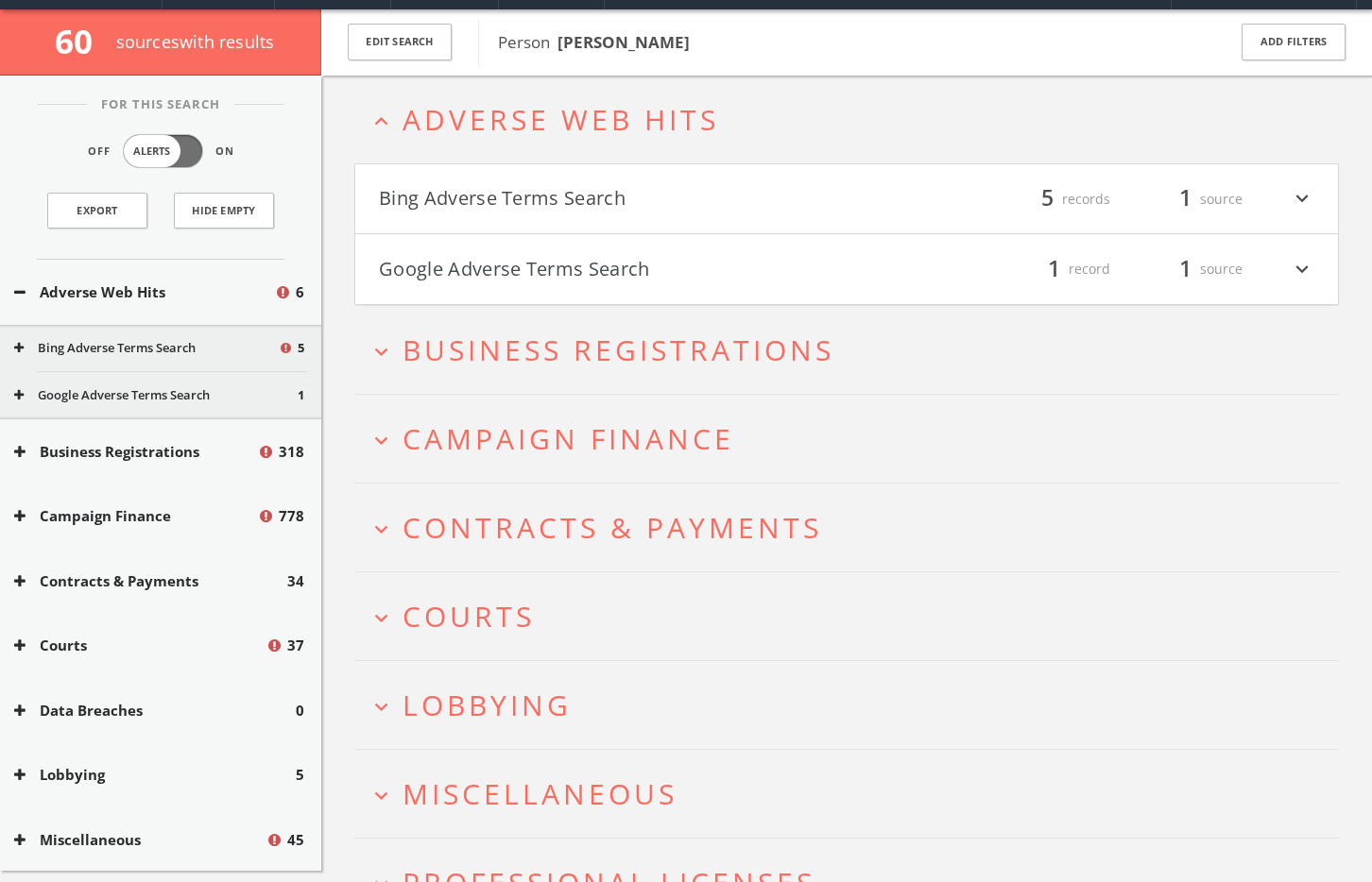
click at [566, 253] on h4 "Google Adverse Terms Search filter_list 1 record 1 source expand_more" at bounding box center [846, 268] width 982 height 70
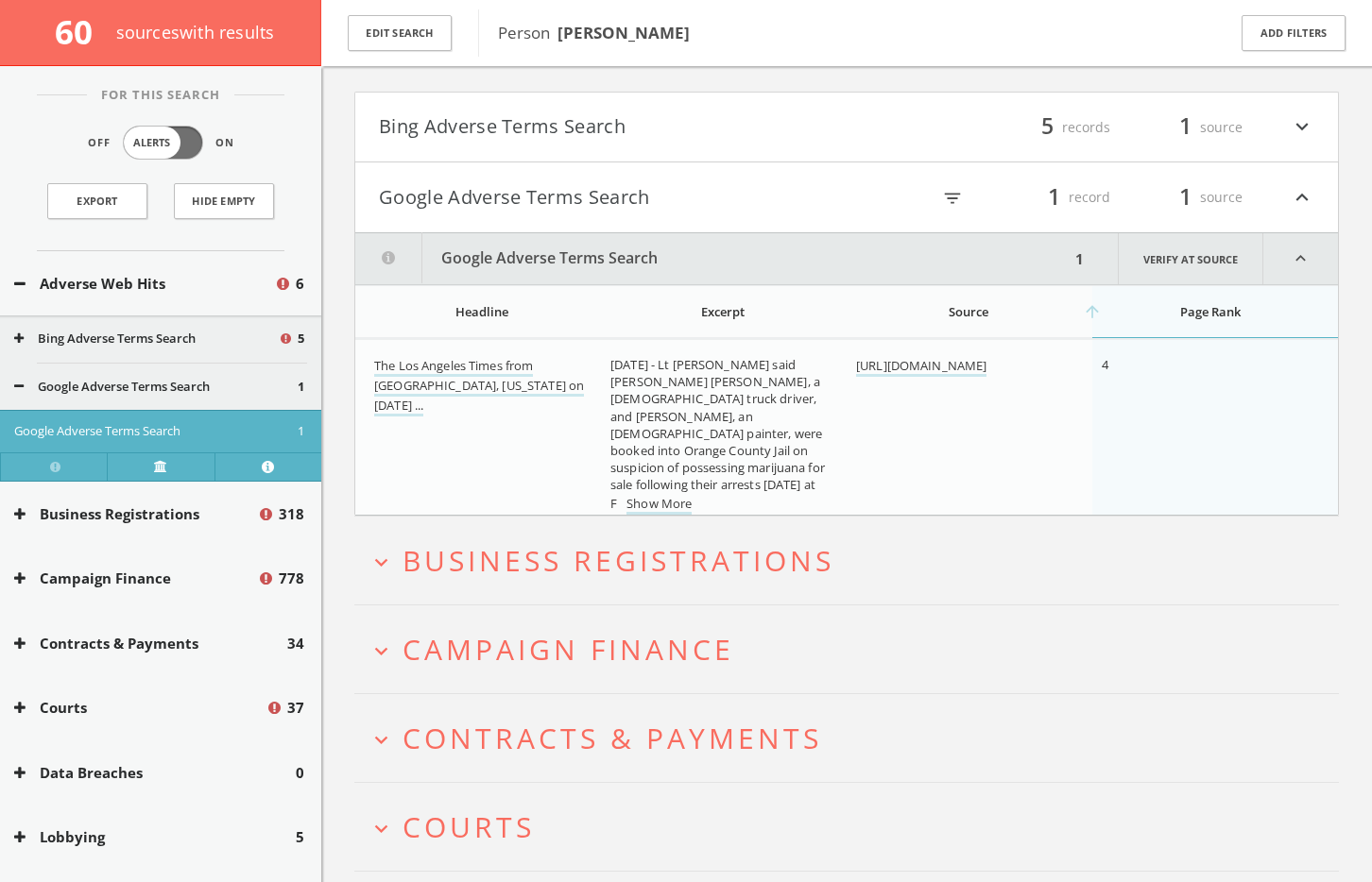
click at [591, 139] on button "Bing Adverse Terms Search" at bounding box center [613, 128] width 468 height 32
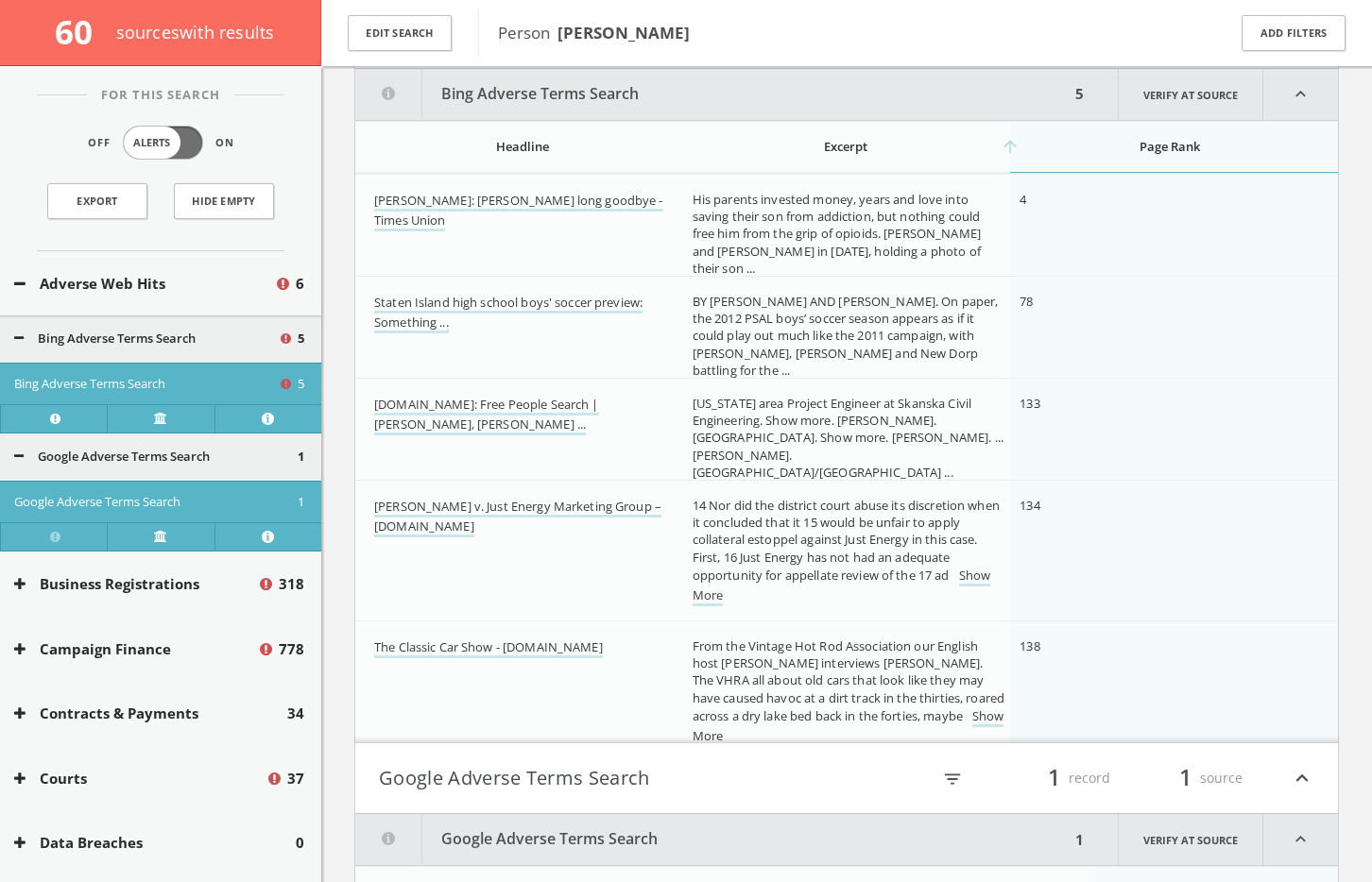
scroll to position [241, 0]
